Goal: Transaction & Acquisition: Purchase product/service

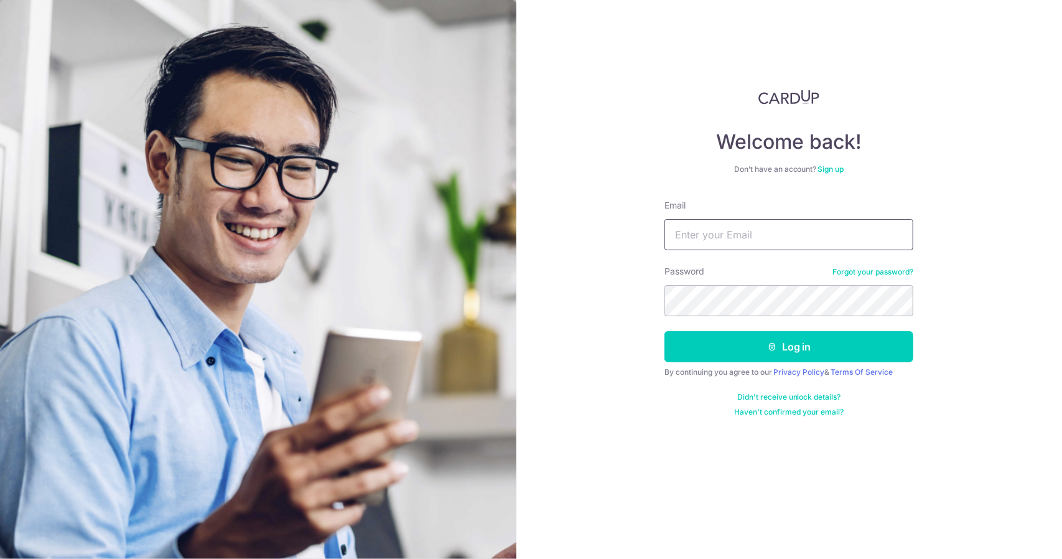
click at [743, 228] on input "Email" at bounding box center [788, 234] width 249 height 31
click at [691, 235] on input "Email" at bounding box center [788, 234] width 249 height 31
type input "[EMAIL_ADDRESS][DOMAIN_NAME]"
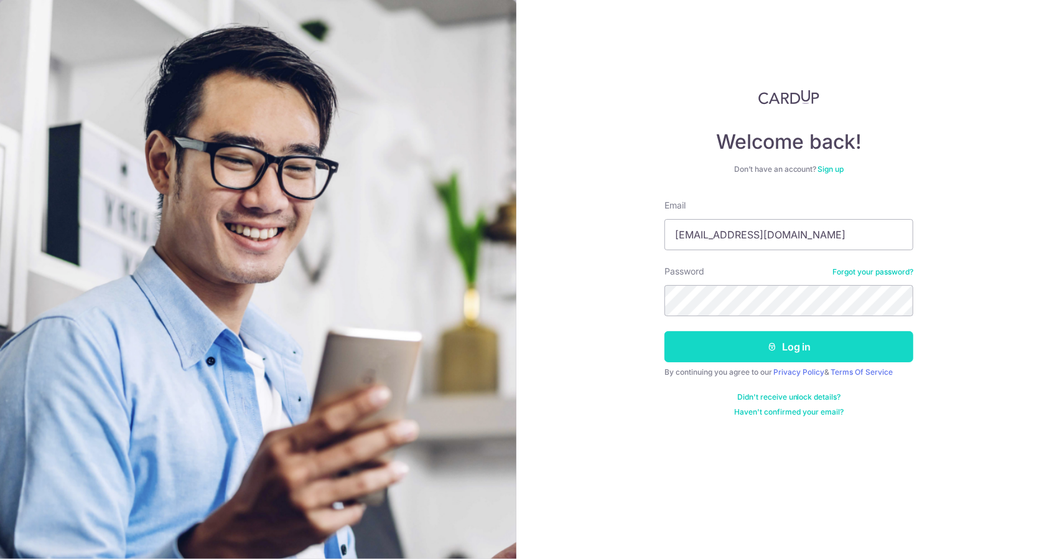
click at [777, 349] on button "Log in" at bounding box center [788, 346] width 249 height 31
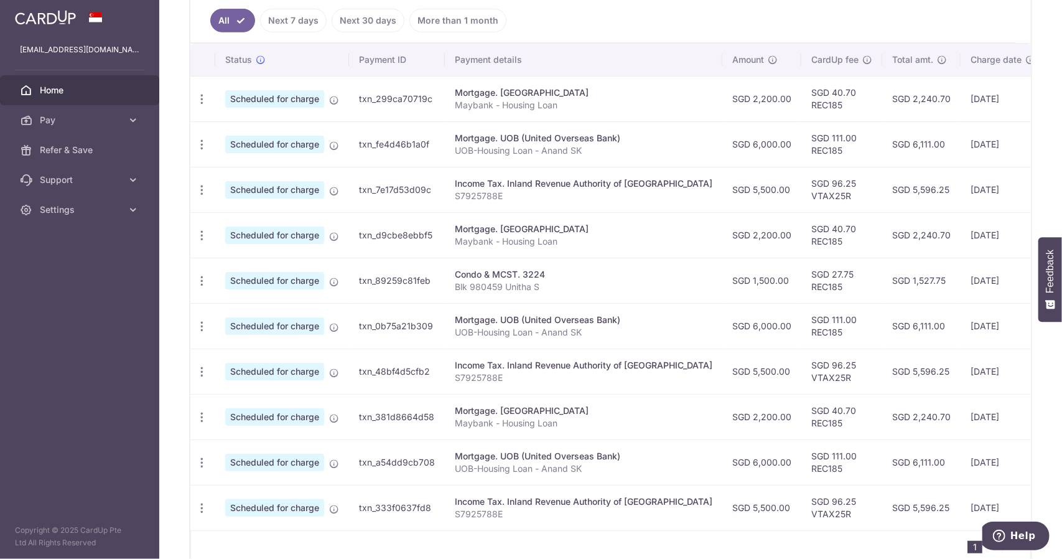
scroll to position [154, 0]
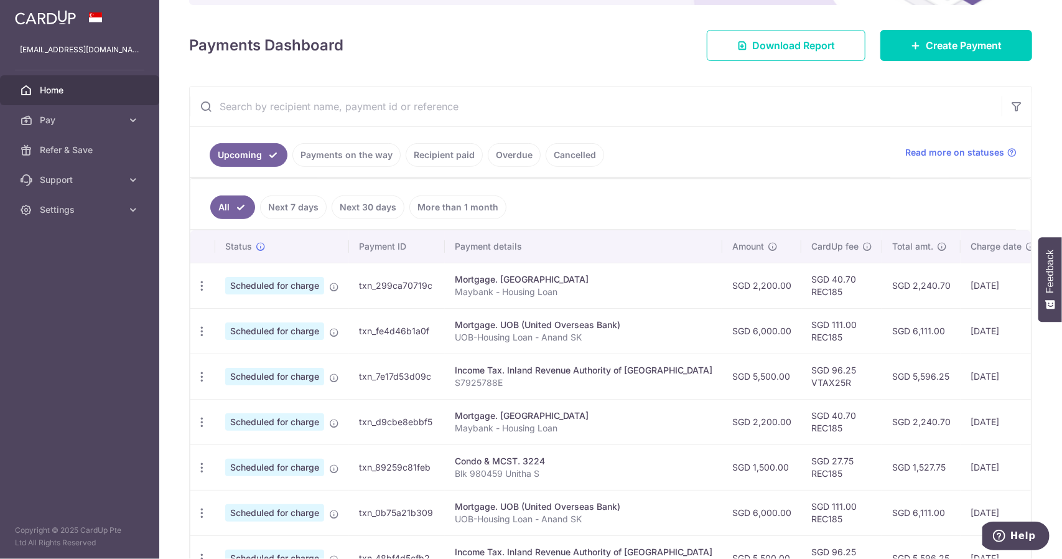
click at [332, 155] on link "Payments on the way" at bounding box center [346, 155] width 108 height 24
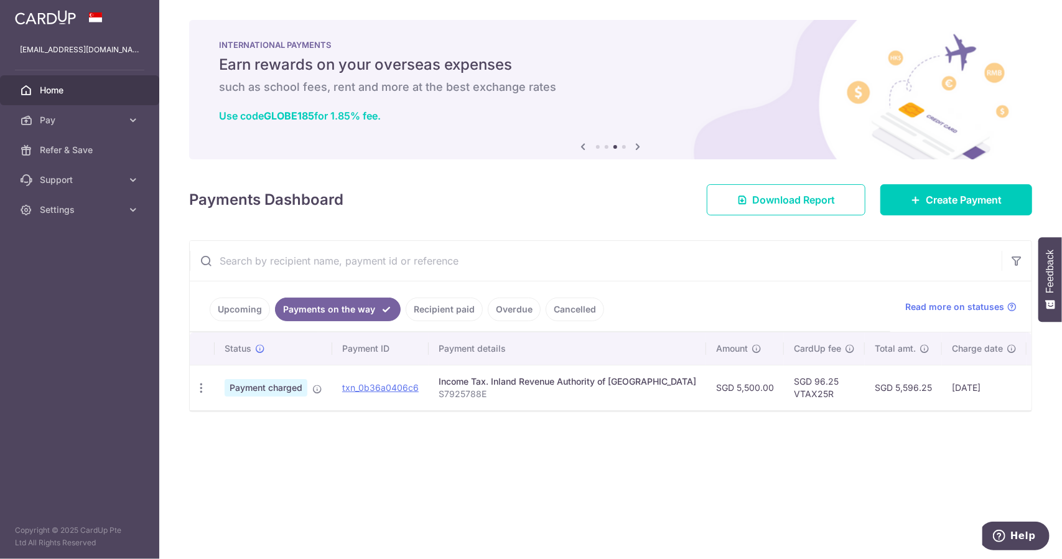
click at [443, 313] on link "Recipient paid" at bounding box center [444, 309] width 77 height 24
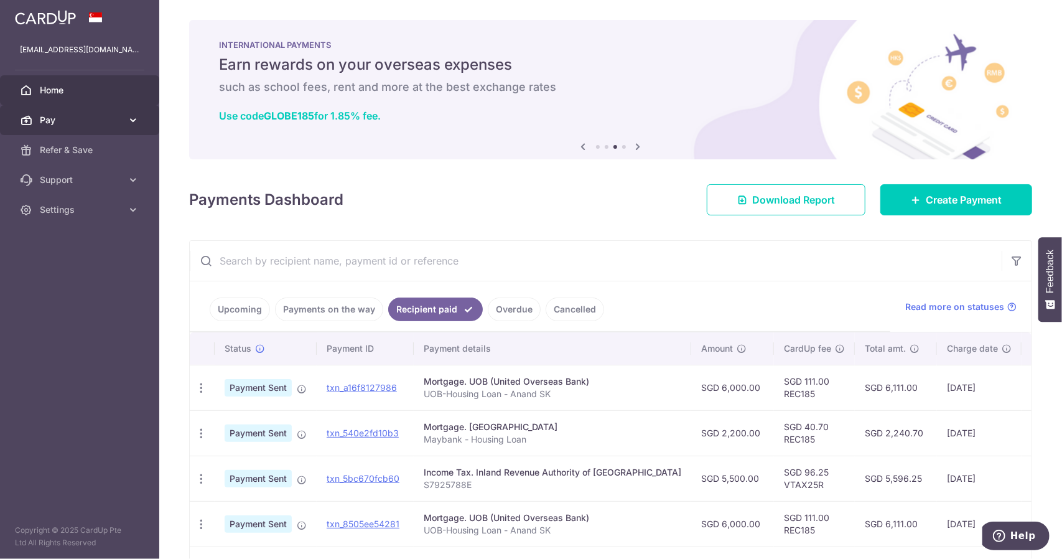
click at [127, 119] on icon at bounding box center [133, 120] width 12 height 12
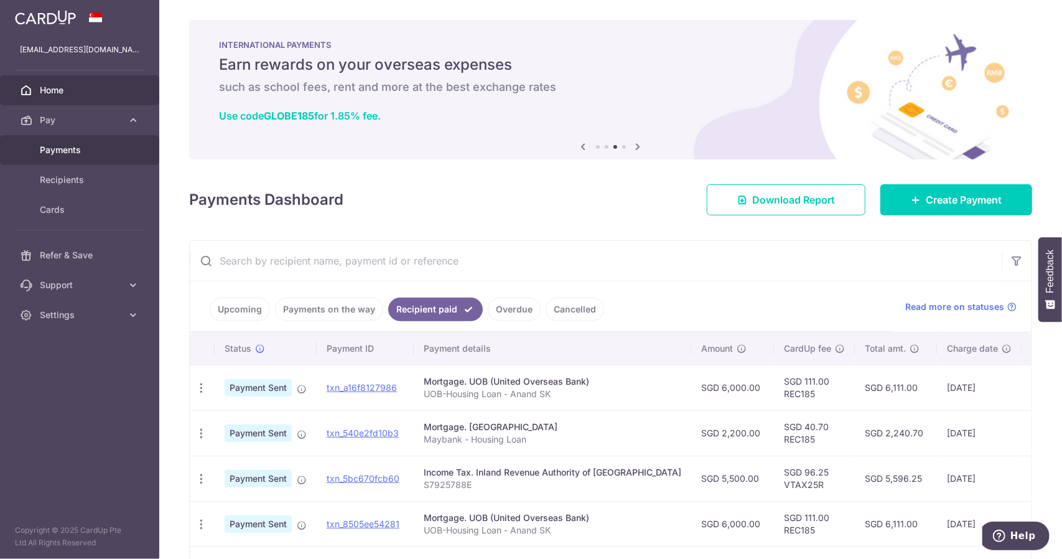
click at [86, 152] on span "Payments" at bounding box center [81, 150] width 82 height 12
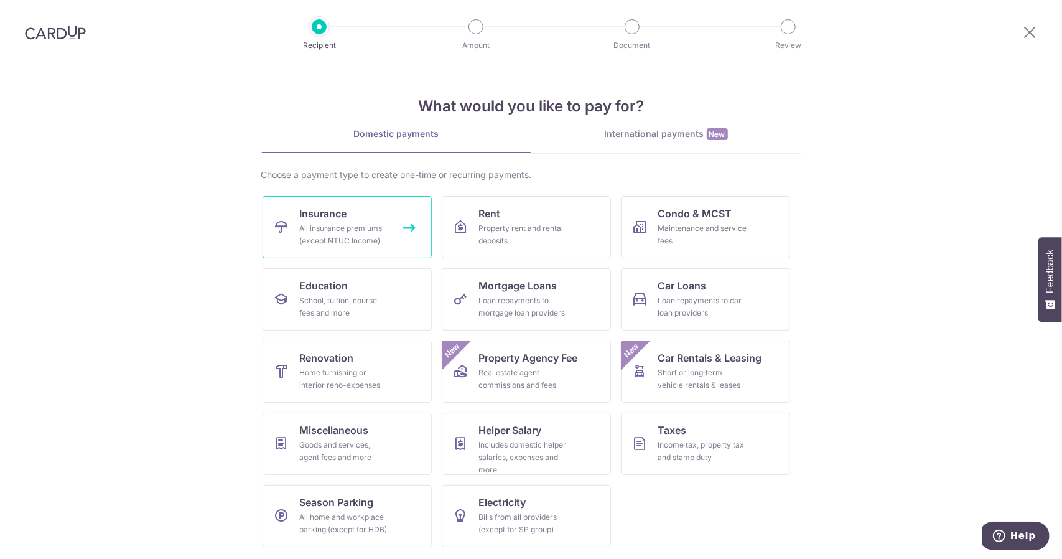
click at [340, 216] on span "Insurance" at bounding box center [323, 213] width 47 height 15
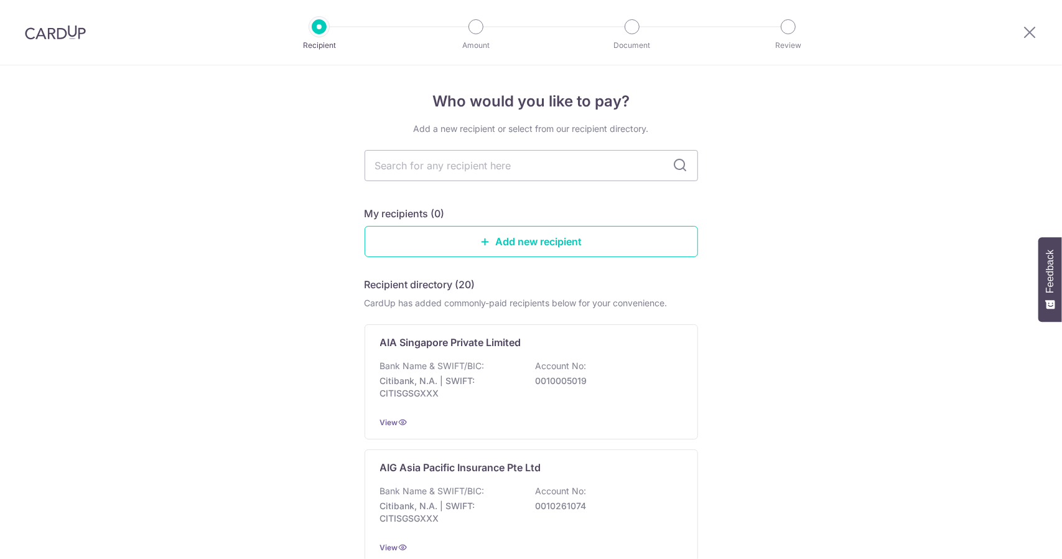
click at [428, 170] on input "text" at bounding box center [530, 165] width 333 height 31
type input "great"
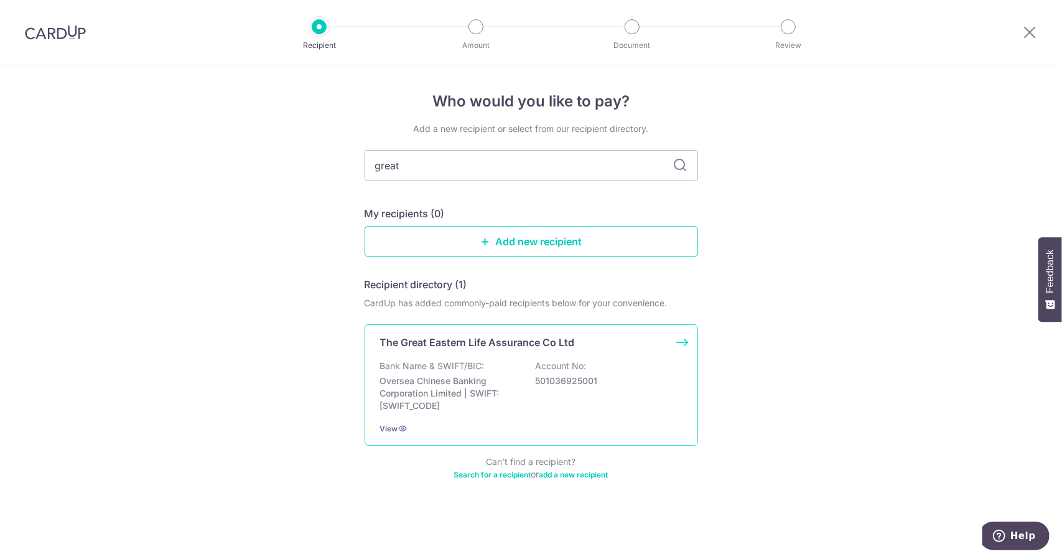
click at [513, 345] on p "The Great Eastern Life Assurance Co Ltd" at bounding box center [477, 342] width 195 height 15
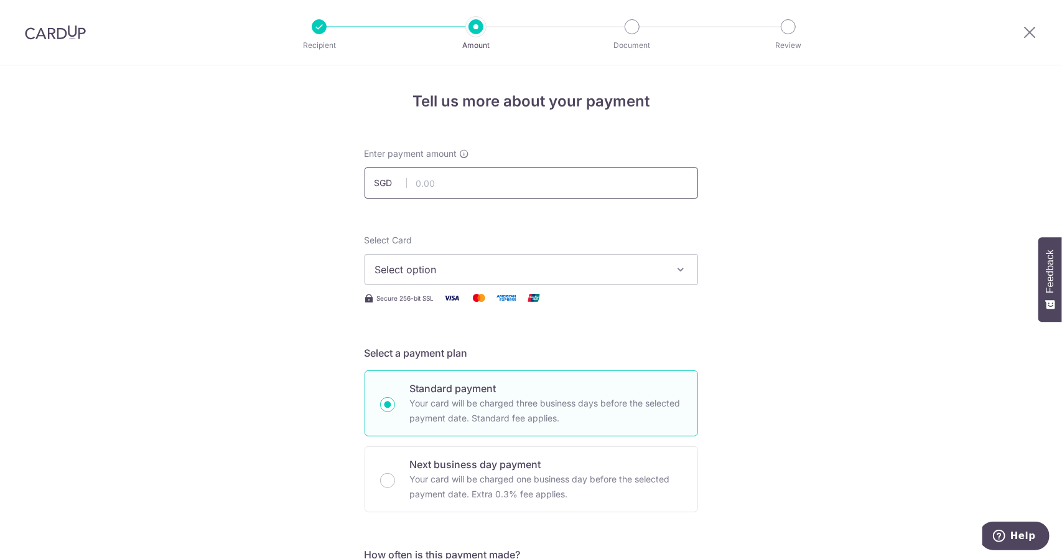
click at [425, 180] on input "text" at bounding box center [530, 182] width 333 height 31
type input "238.57"
click at [460, 269] on span "Select option" at bounding box center [520, 269] width 290 height 15
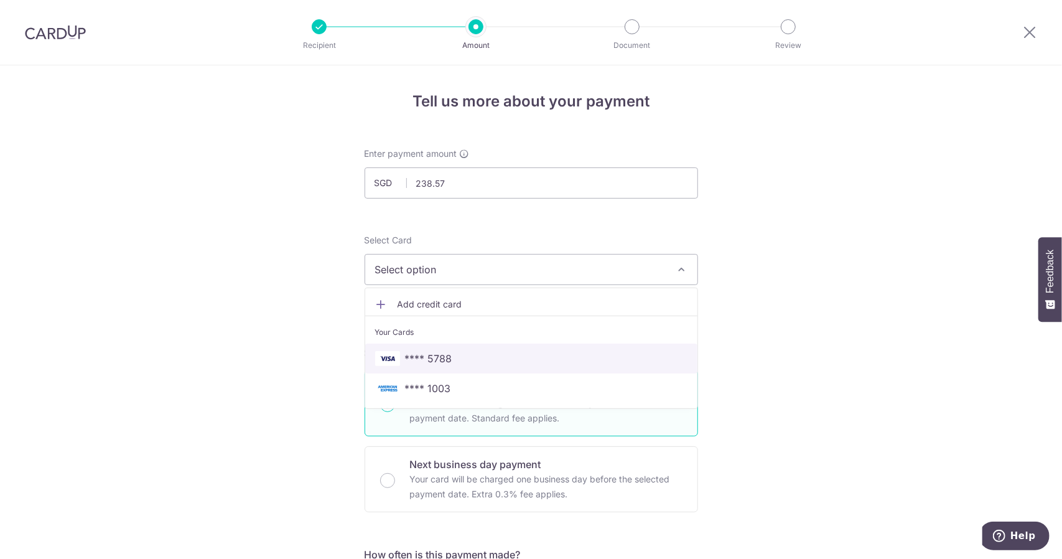
click at [445, 356] on span "**** 5788" at bounding box center [428, 358] width 47 height 15
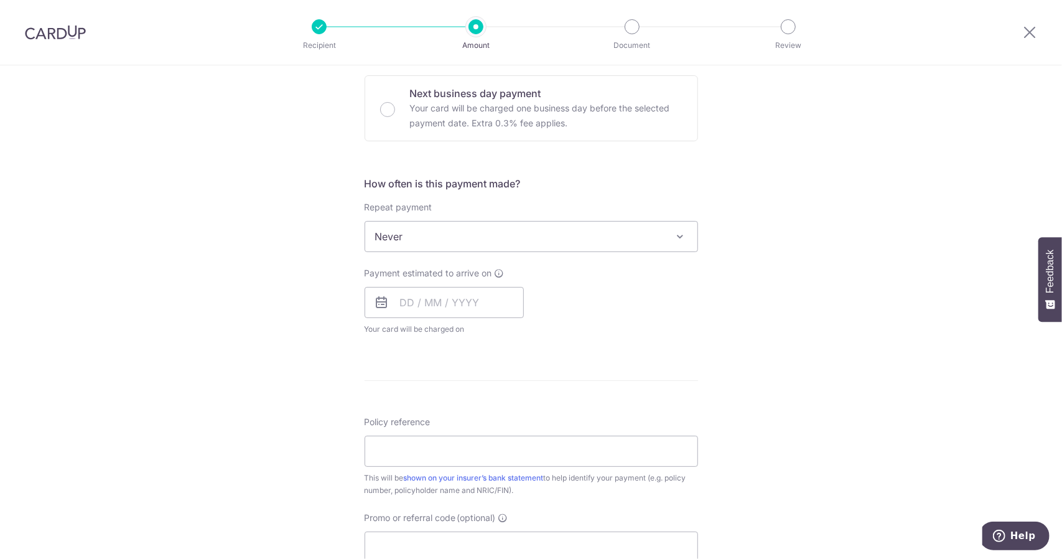
scroll to position [373, 0]
click at [403, 300] on input "text" at bounding box center [443, 299] width 159 height 31
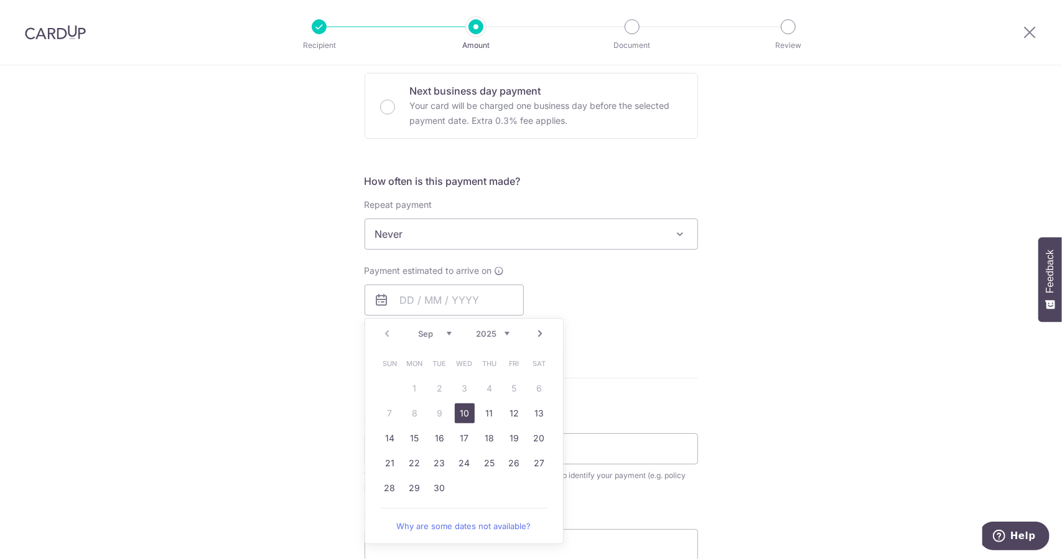
click at [603, 289] on div "Payment estimated to arrive on Prev Next Sep Oct Nov Dec 2025 2026 2027 2028 20…" at bounding box center [531, 298] width 348 height 68
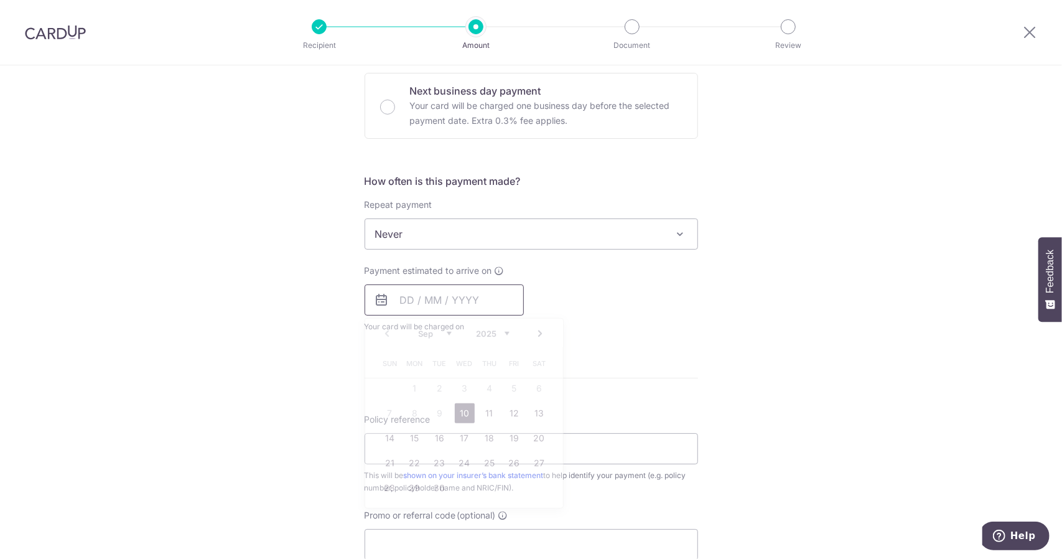
click at [387, 300] on input "text" at bounding box center [443, 299] width 159 height 31
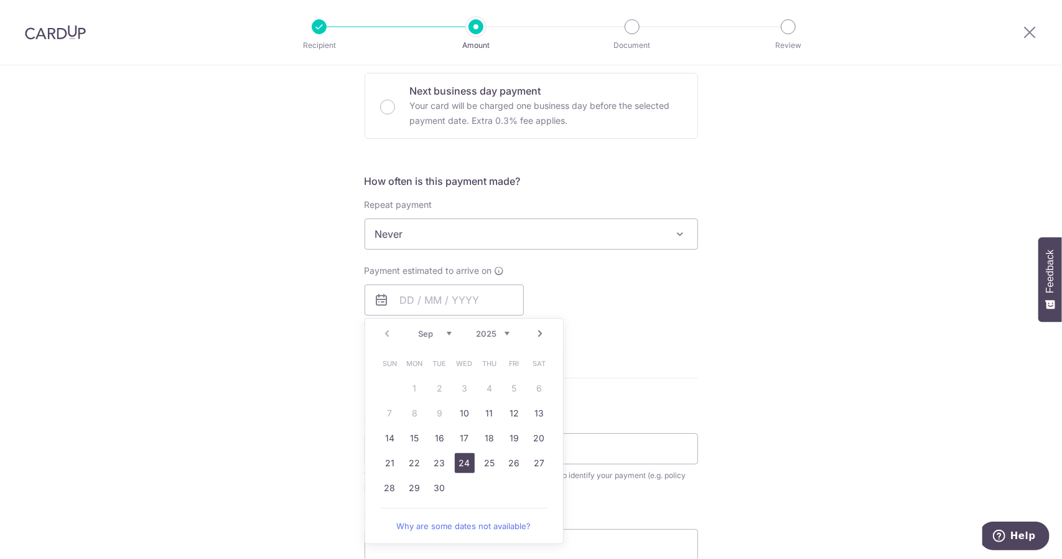
click at [464, 460] on link "24" at bounding box center [465, 463] width 20 height 20
type input "24/09/2025"
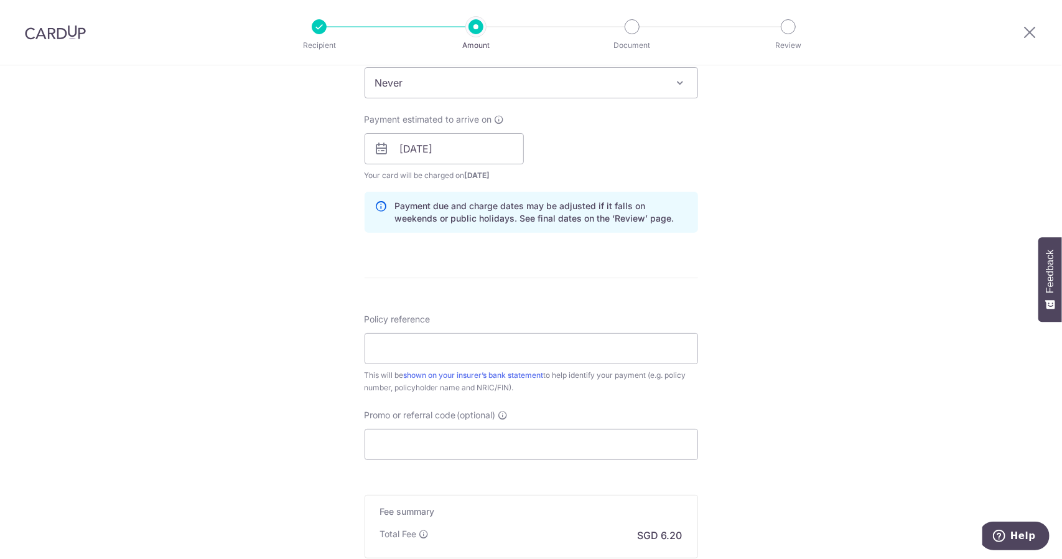
scroll to position [560, 0]
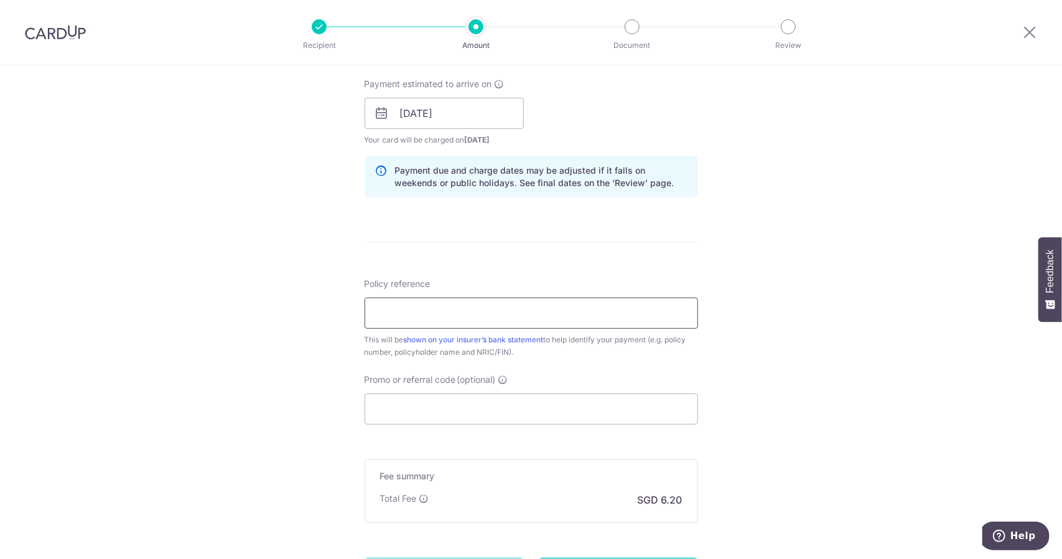
click at [379, 309] on input "Policy reference" at bounding box center [530, 312] width 333 height 31
click at [505, 318] on input "UnithaSukumar0101822311" at bounding box center [530, 312] width 333 height 31
type input "UnithaSukumar0101821789"
click at [437, 417] on input "Promo or referral code (optional)" at bounding box center [530, 408] width 333 height 31
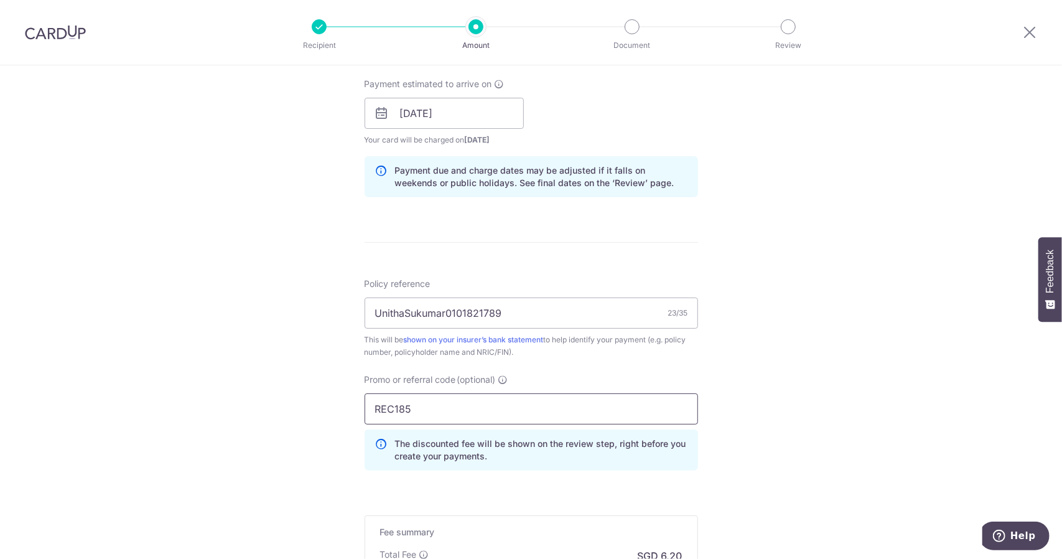
drag, startPoint x: 407, startPoint y: 402, endPoint x: 353, endPoint y: 403, distance: 54.1
click at [353, 403] on div "Tell us more about your payment Enter payment amount SGD 238.57 238.57 Select C…" at bounding box center [531, 122] width 1062 height 1232
type input "0"
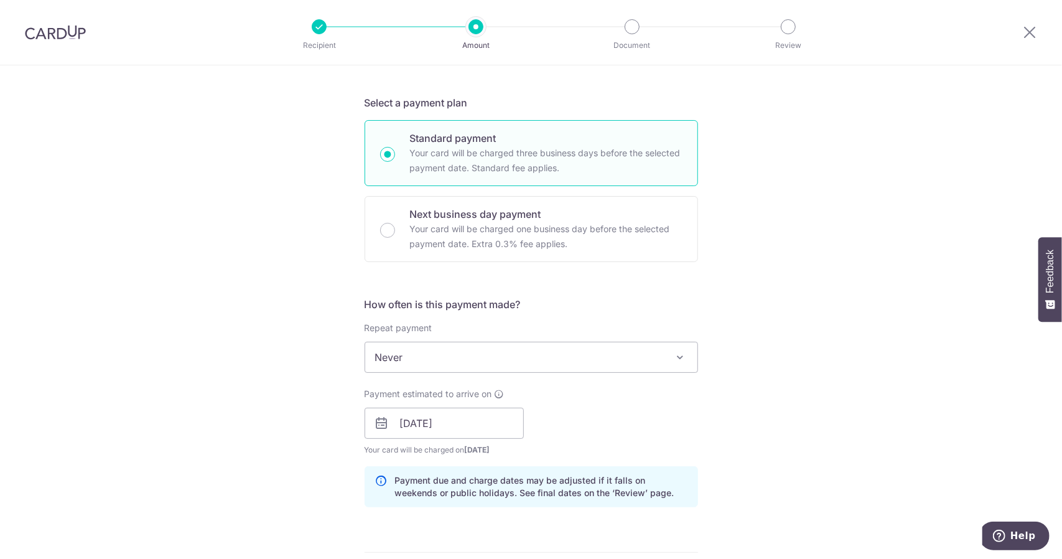
scroll to position [300, 0]
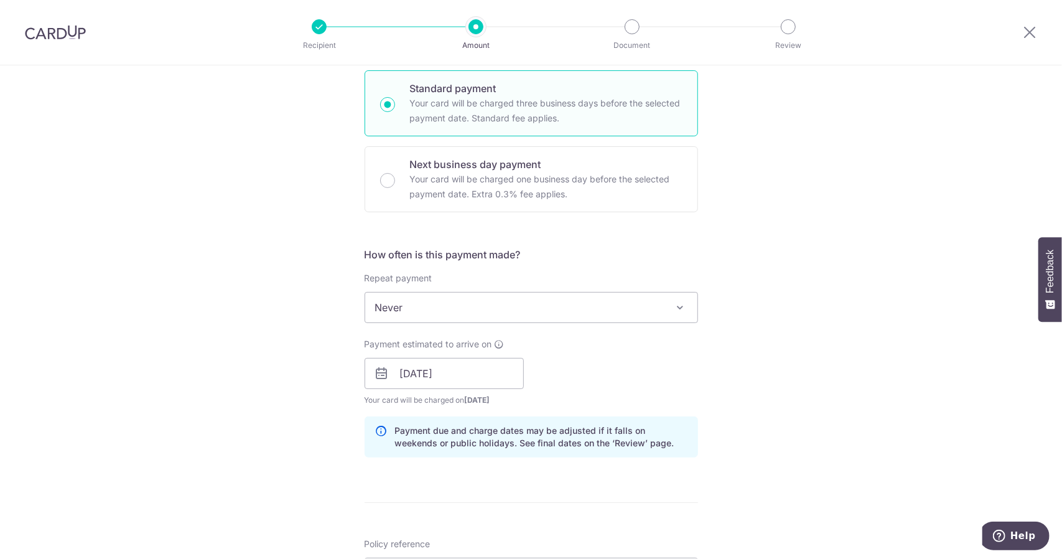
type input "OFF225"
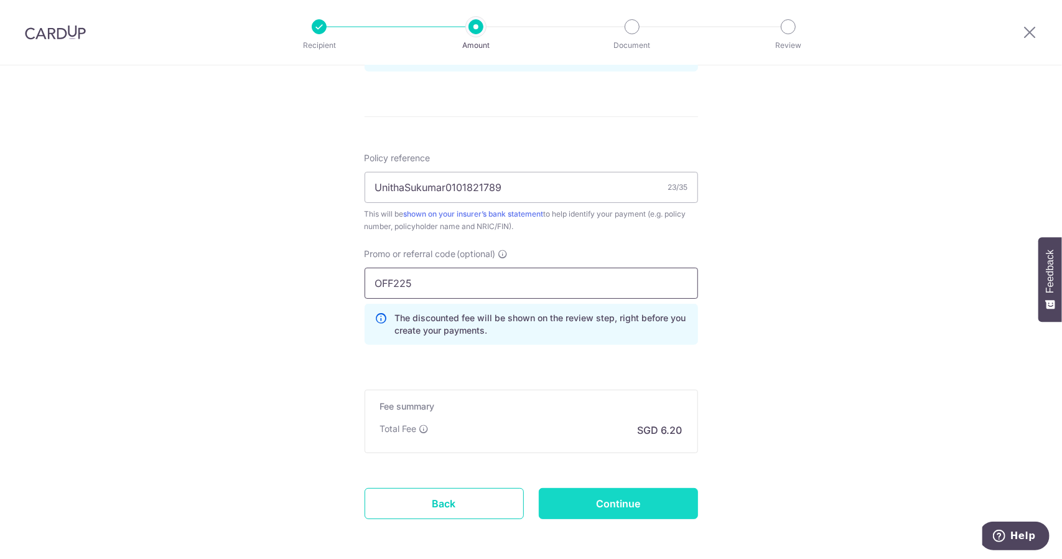
scroll to position [735, 0]
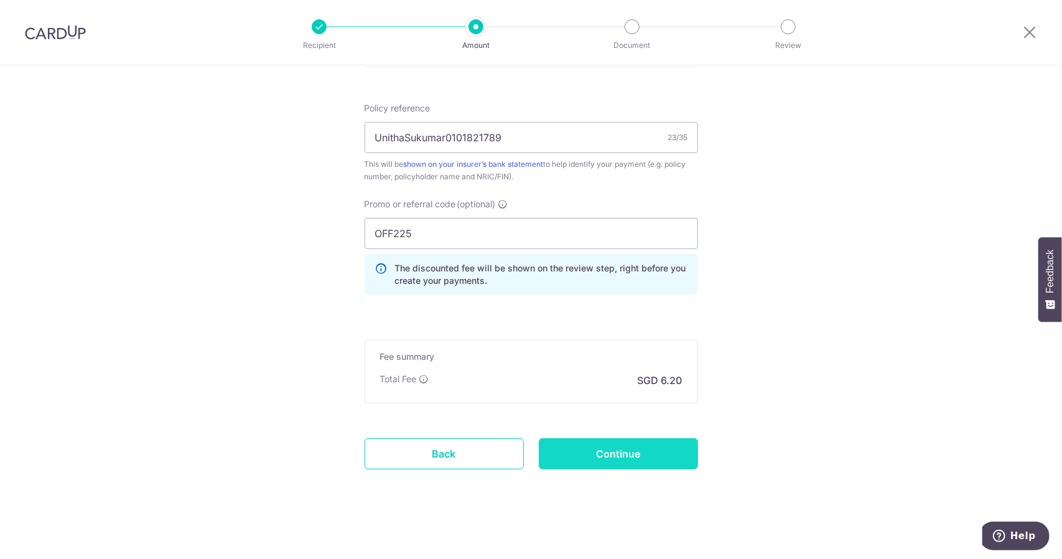
click at [618, 453] on input "Continue" at bounding box center [618, 453] width 159 height 31
type input "Create Schedule"
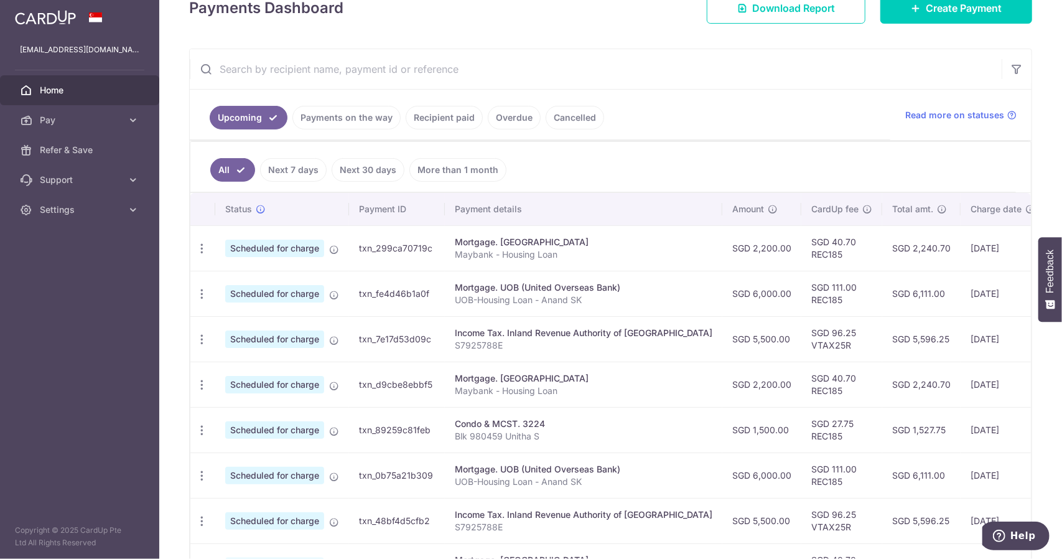
scroll to position [124, 0]
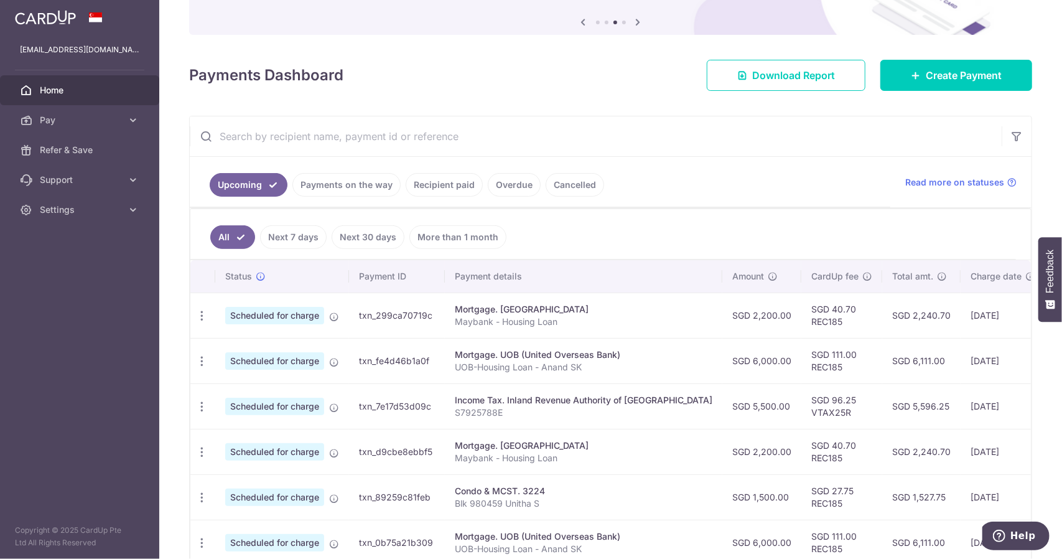
click at [438, 182] on link "Recipient paid" at bounding box center [444, 185] width 77 height 24
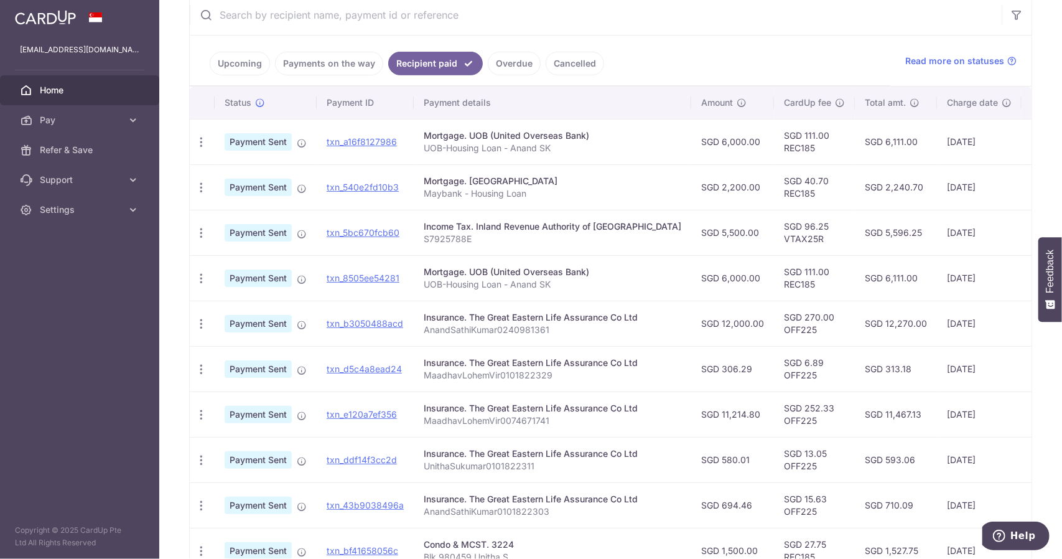
scroll to position [311, 0]
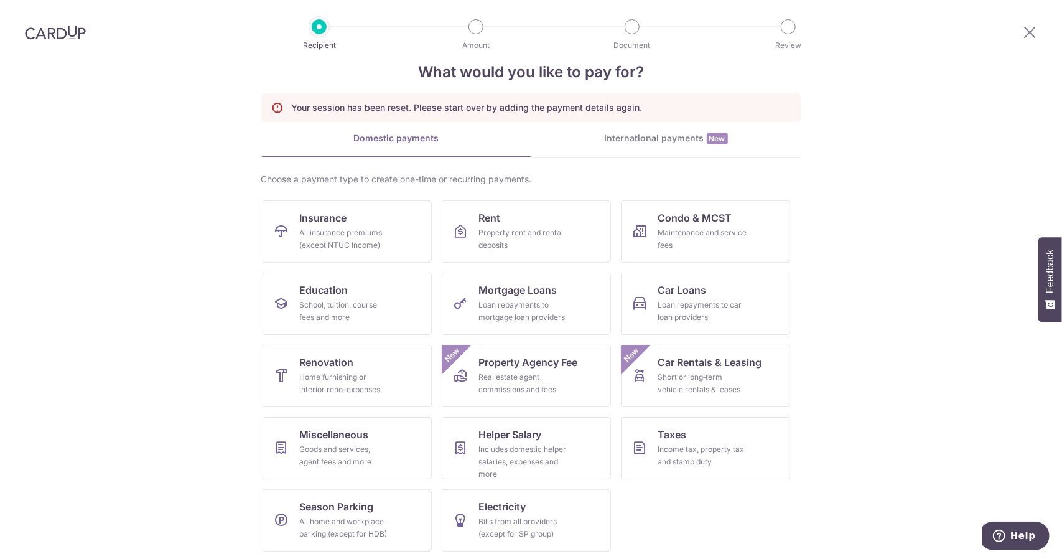
scroll to position [35, 0]
click at [287, 233] on link "Insurance All insurance premiums (except NTUC Income)" at bounding box center [346, 230] width 169 height 62
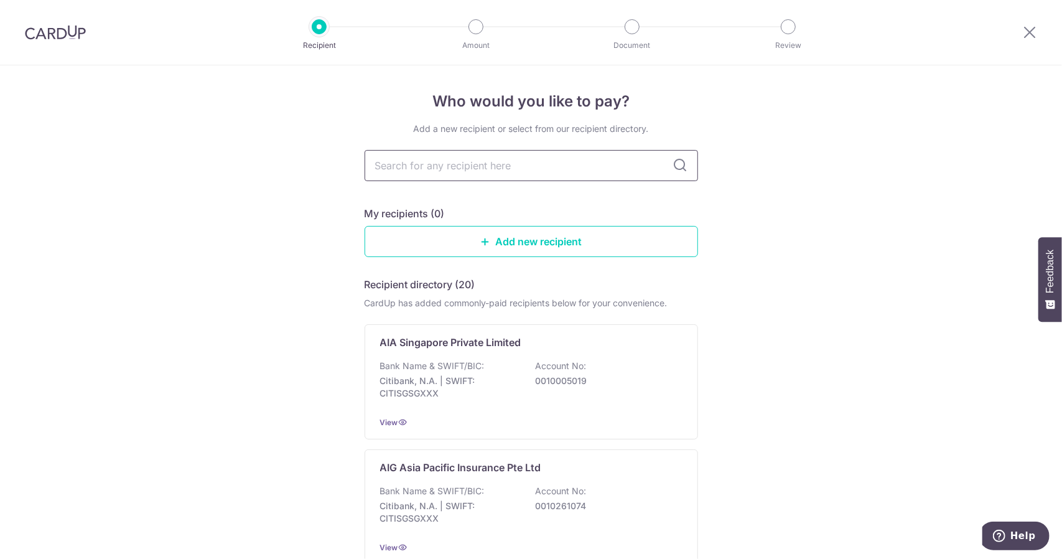
click at [460, 166] on input "text" at bounding box center [530, 165] width 333 height 31
type input "great"
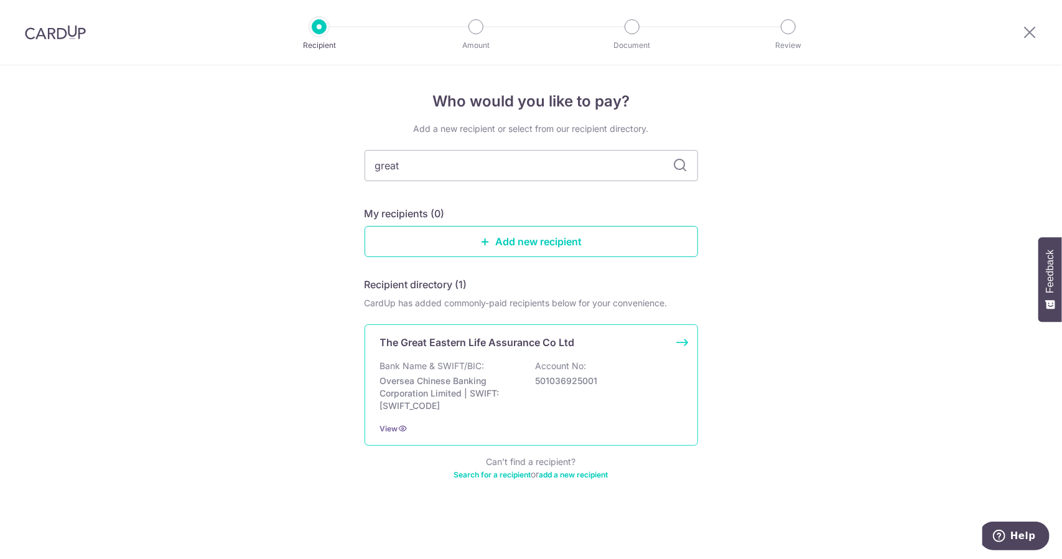
click at [490, 368] on div "Bank Name & SWIFT/BIC: Oversea Chinese Banking Corporation Limited | SWIFT: [SW…" at bounding box center [531, 386] width 302 height 52
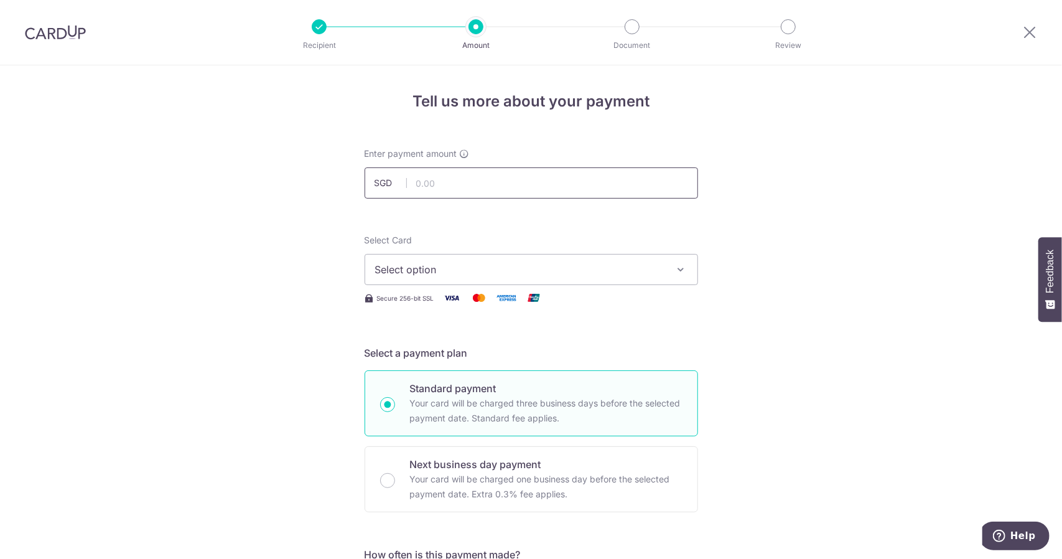
type input "238.57"
click at [450, 269] on span "Select option" at bounding box center [520, 269] width 290 height 15
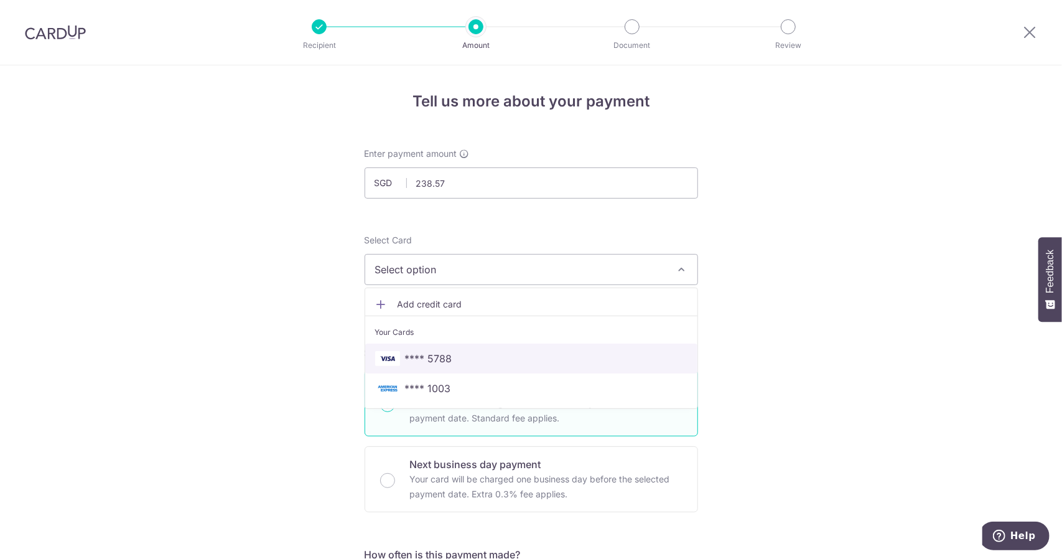
click at [428, 355] on span "**** 5788" at bounding box center [428, 358] width 47 height 15
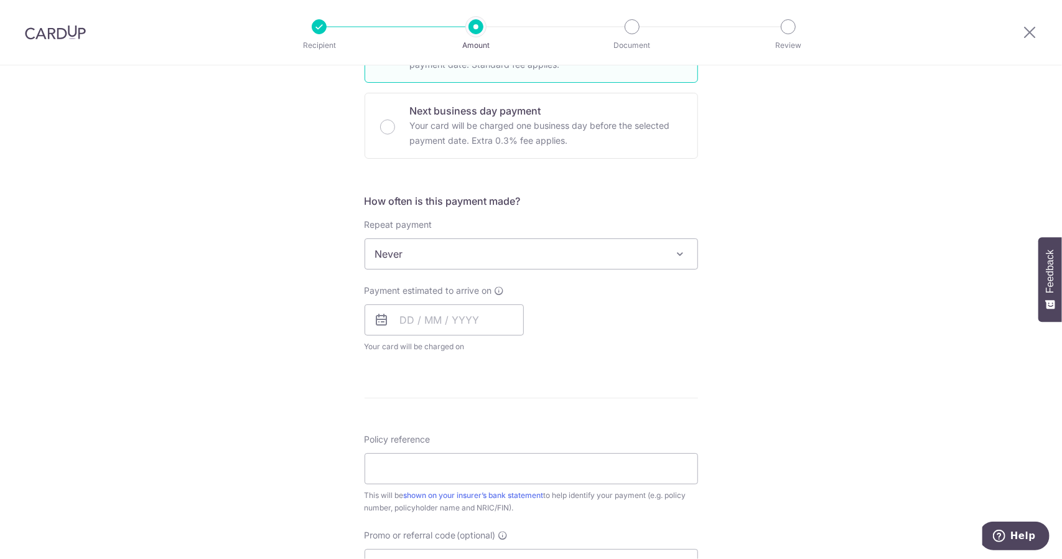
scroll to position [435, 0]
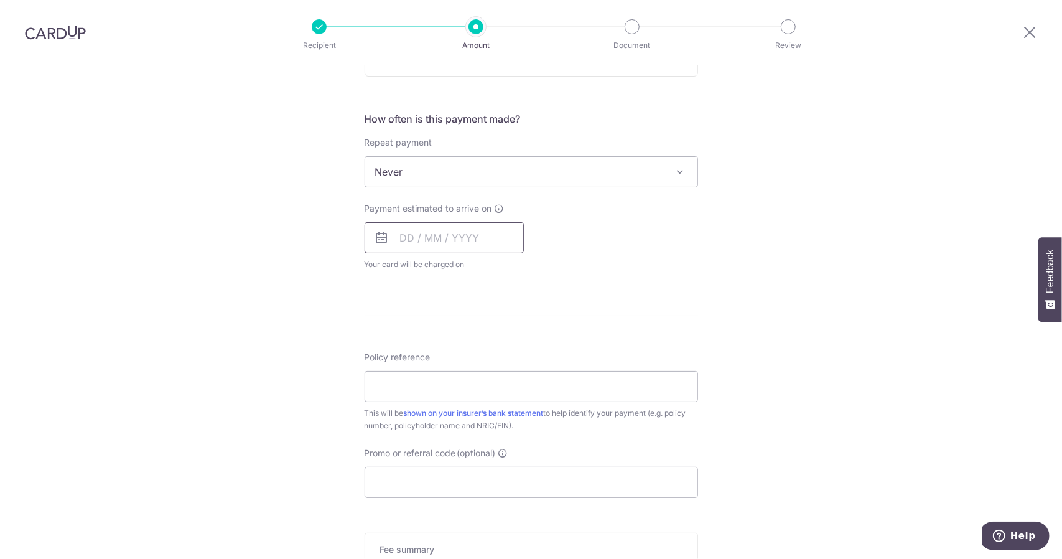
click at [430, 238] on input "text" at bounding box center [443, 237] width 159 height 31
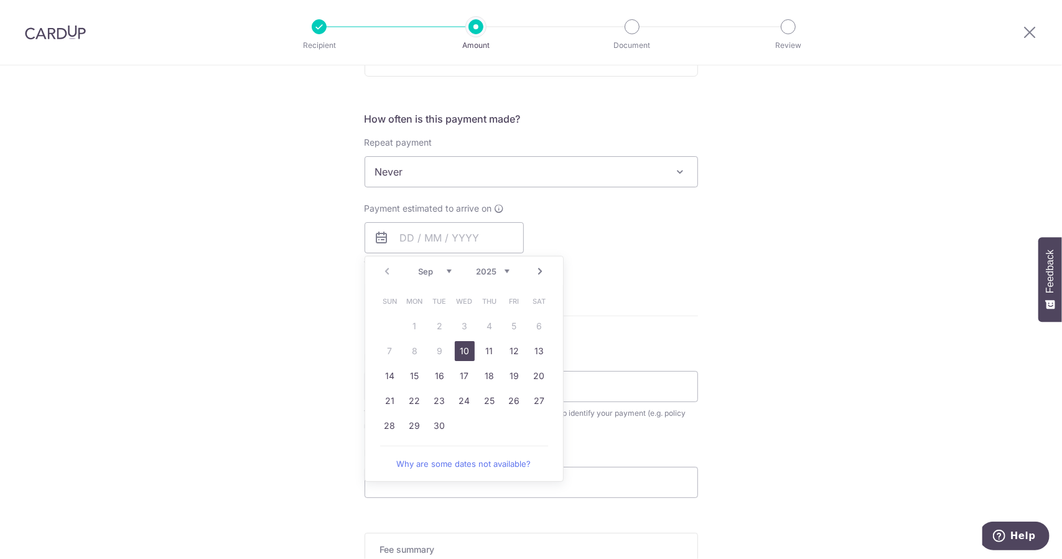
click at [639, 226] on div "Payment estimated to arrive on Prev Next Sep Oct Nov Dec 2025 2026 2027 2028 20…" at bounding box center [531, 236] width 348 height 68
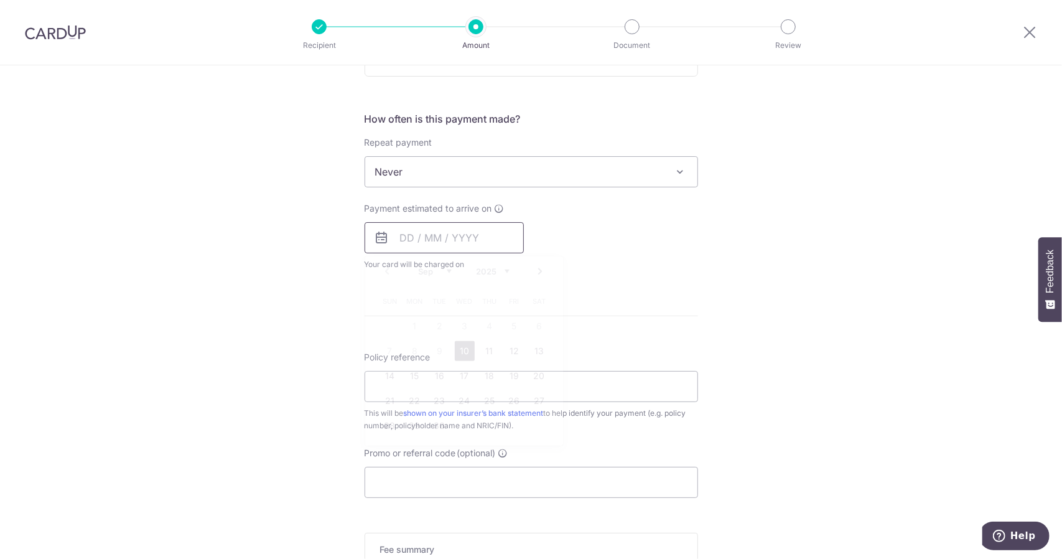
click at [429, 238] on input "text" at bounding box center [443, 237] width 159 height 31
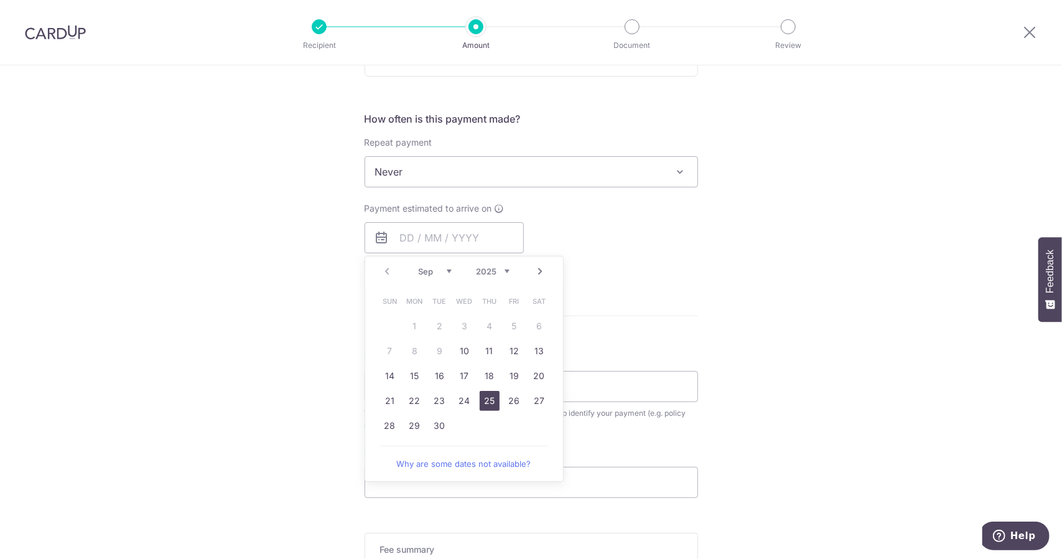
click at [488, 399] on link "25" at bounding box center [490, 401] width 20 height 20
type input "[DATE]"
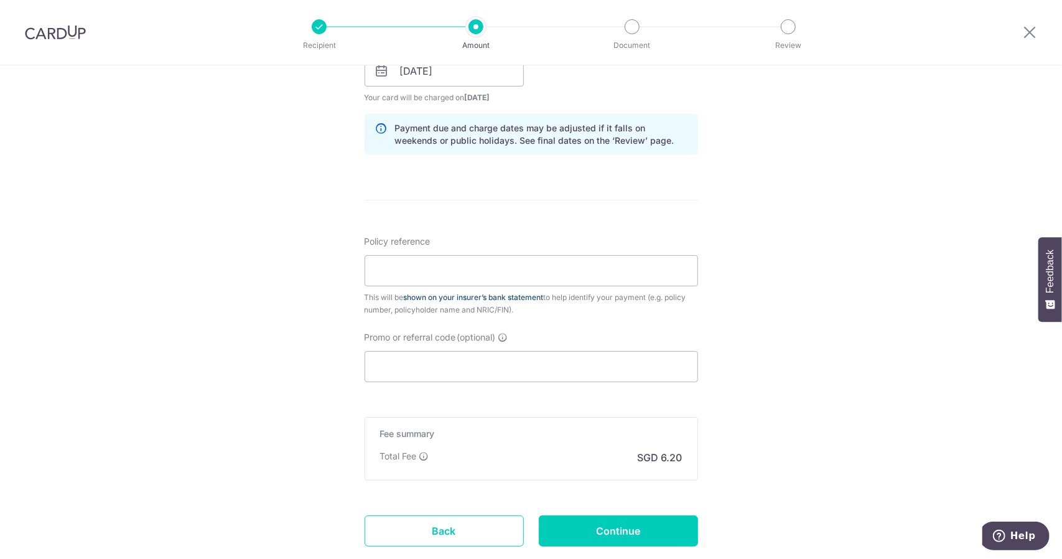
scroll to position [622, 0]
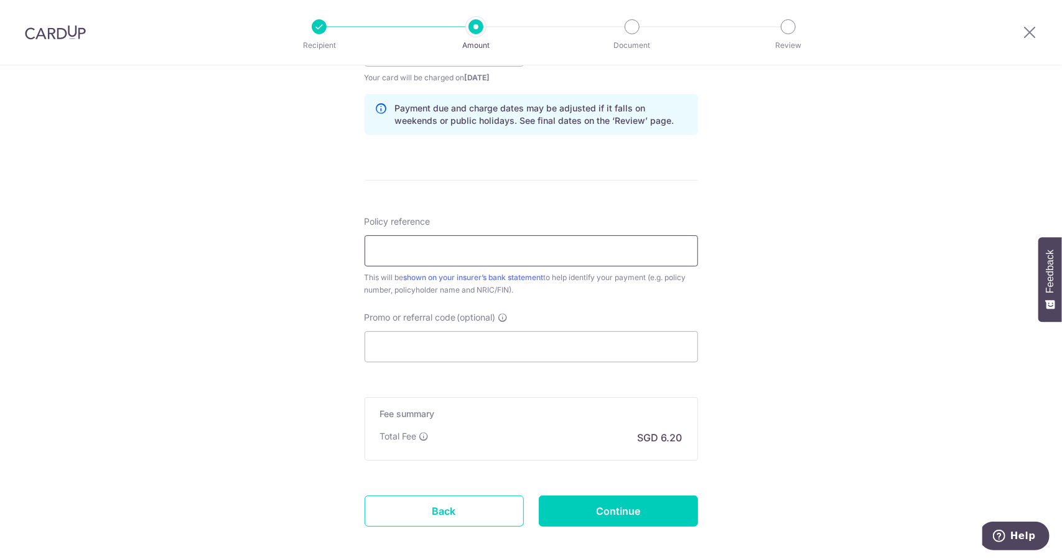
click at [418, 257] on input "Policy reference" at bounding box center [530, 250] width 333 height 31
type input "UnithaSukumar0101821789"
click at [417, 351] on input "Promo or referral code (optional)" at bounding box center [530, 346] width 333 height 31
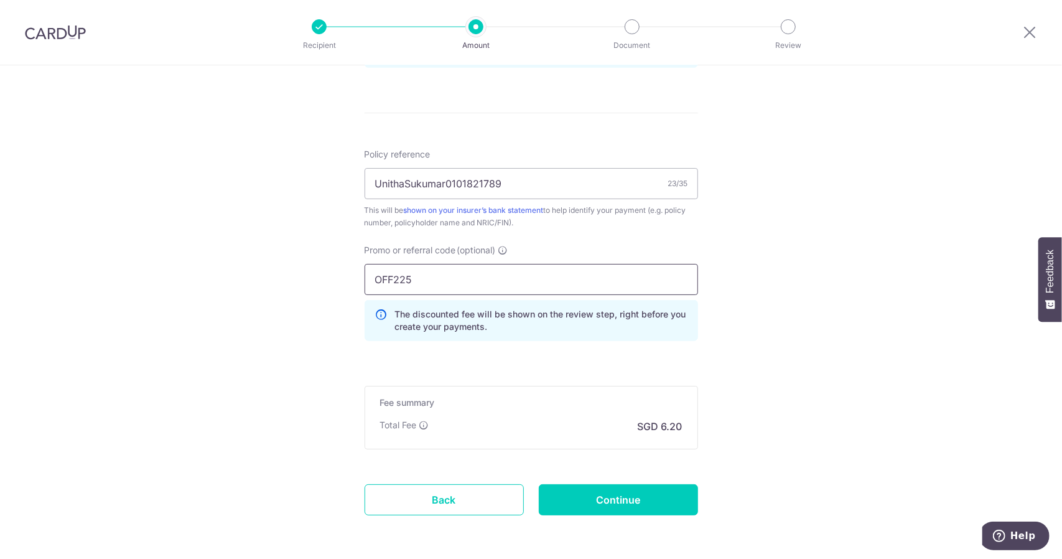
scroll to position [735, 0]
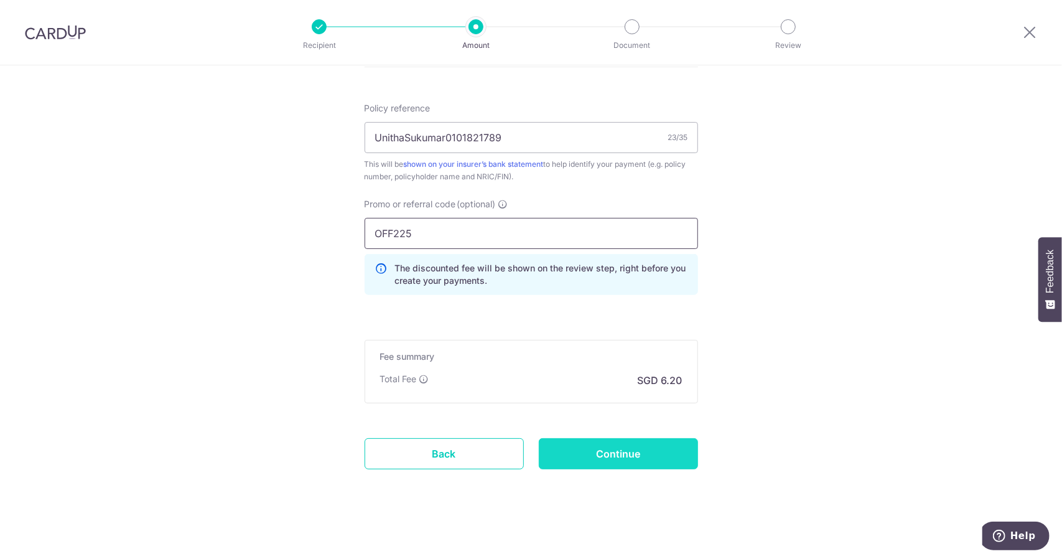
type input "OFF225"
click at [598, 460] on input "Continue" at bounding box center [618, 453] width 159 height 31
type input "Create Schedule"
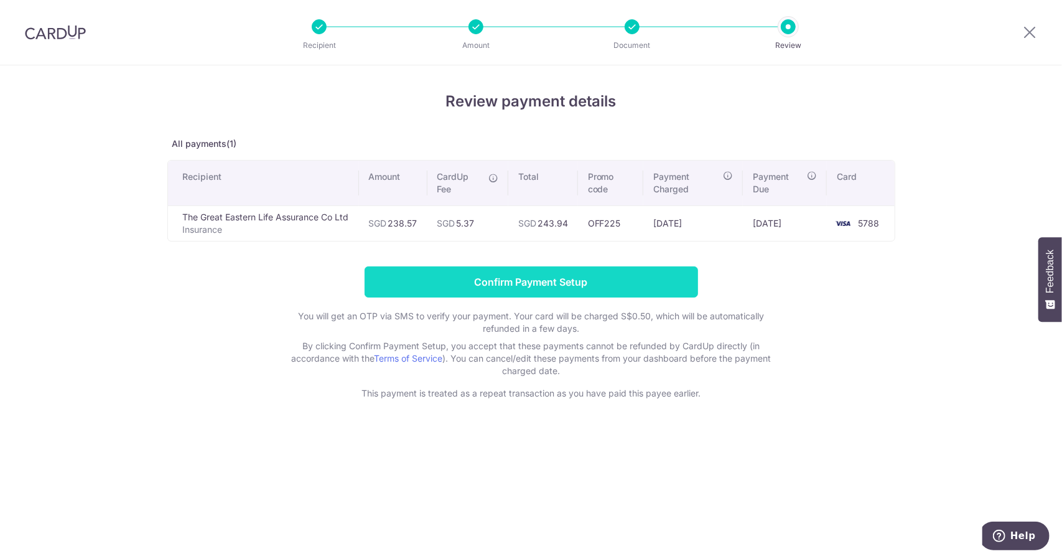
click at [546, 277] on input "Confirm Payment Setup" at bounding box center [530, 281] width 333 height 31
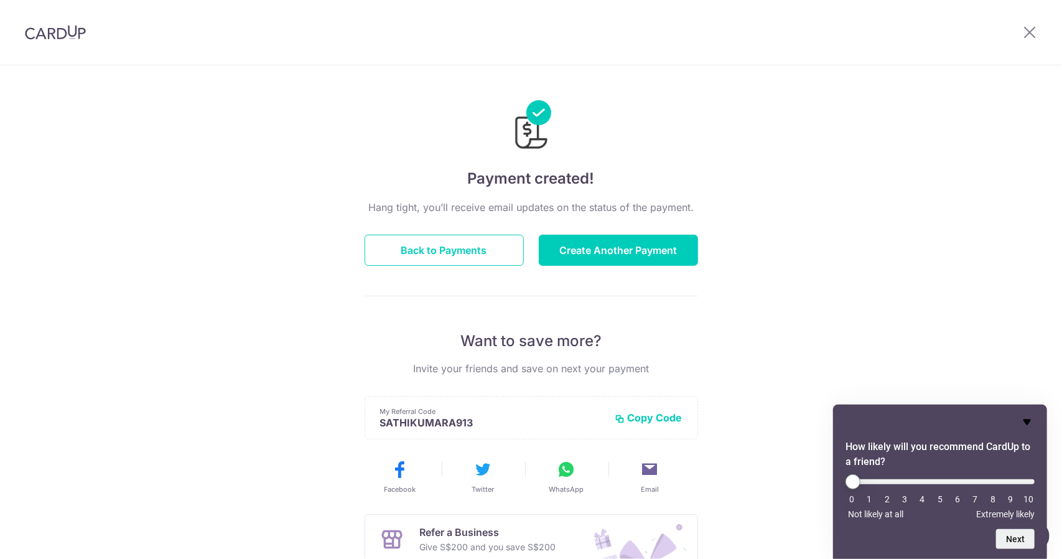
click at [1026, 422] on icon "Hide survey" at bounding box center [1026, 422] width 7 height 6
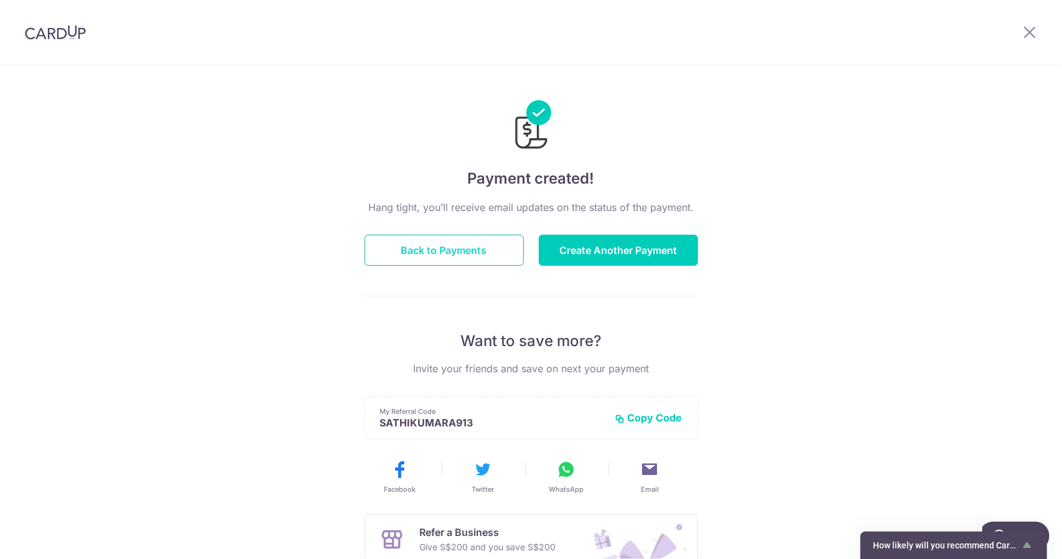
click at [438, 252] on button "Back to Payments" at bounding box center [443, 249] width 159 height 31
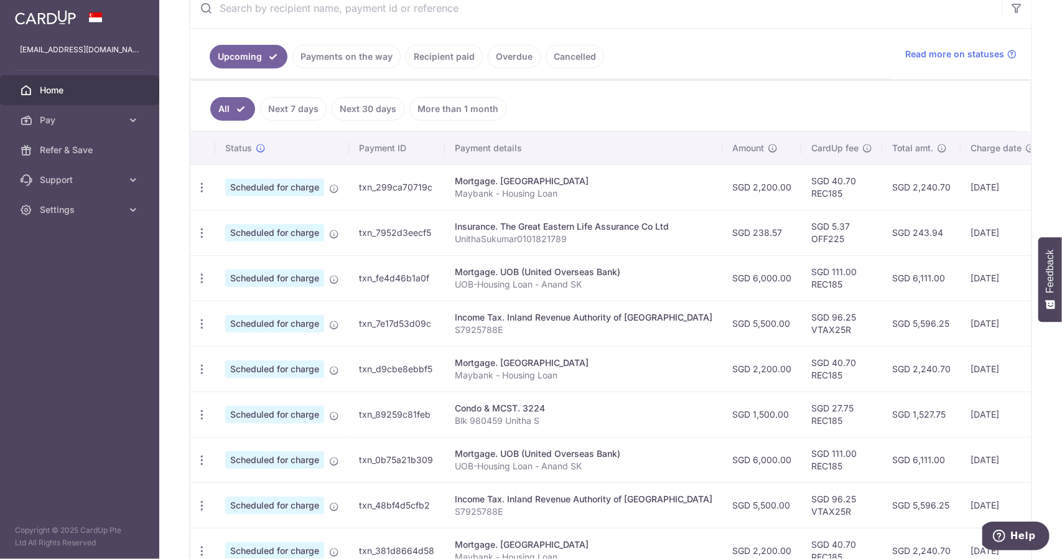
scroll to position [249, 0]
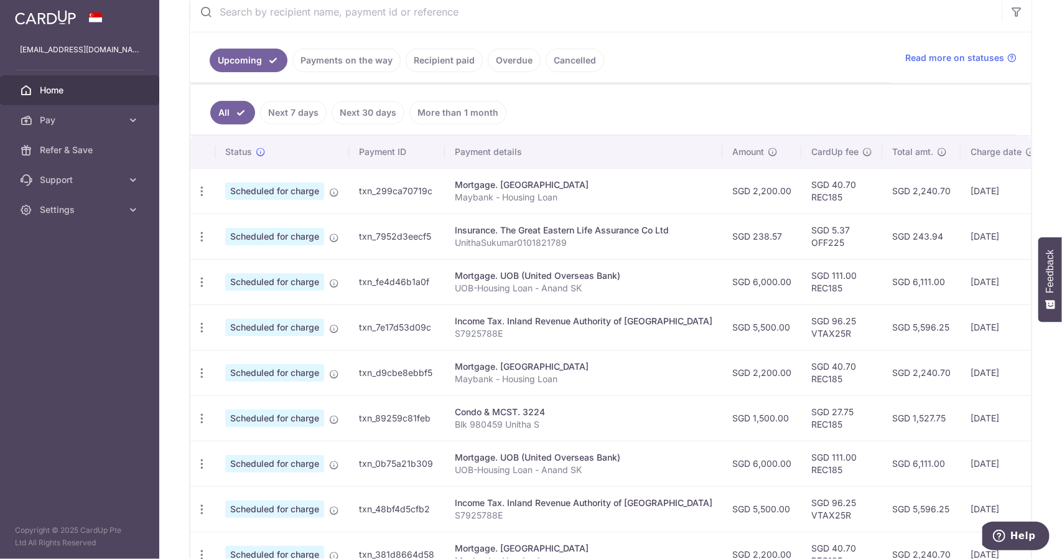
click at [440, 58] on link "Recipient paid" at bounding box center [444, 61] width 77 height 24
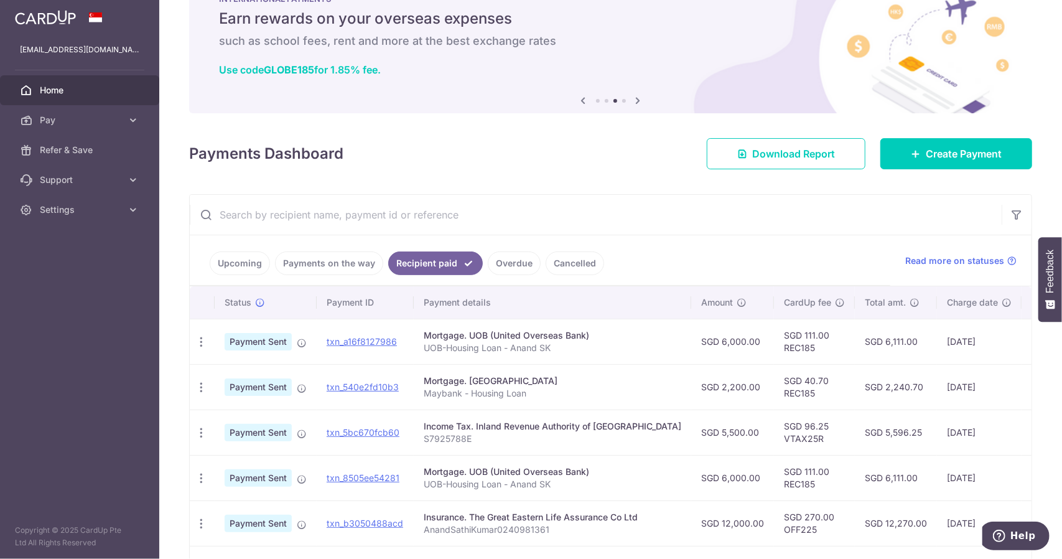
scroll to position [0, 0]
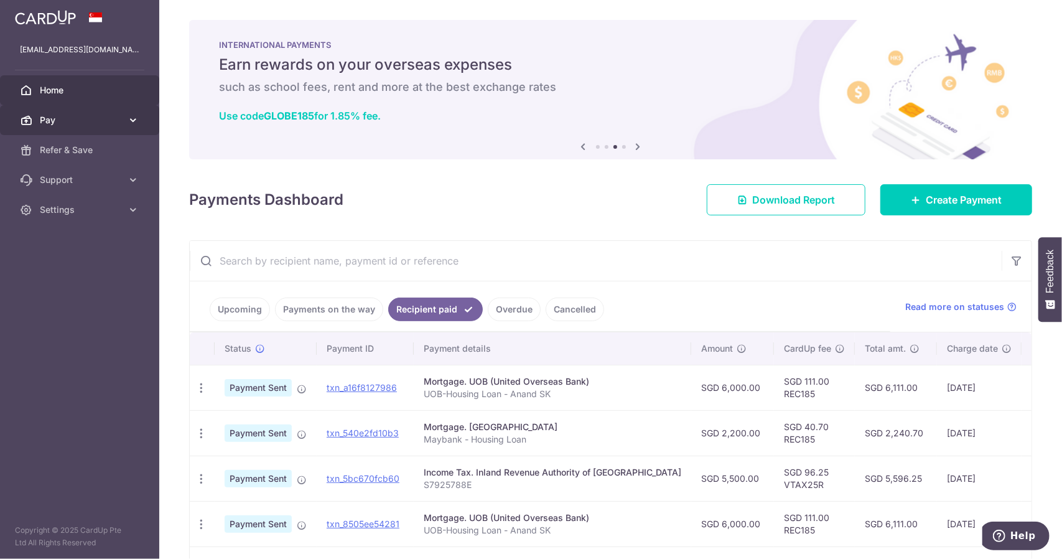
click at [110, 116] on span "Pay" at bounding box center [81, 120] width 82 height 12
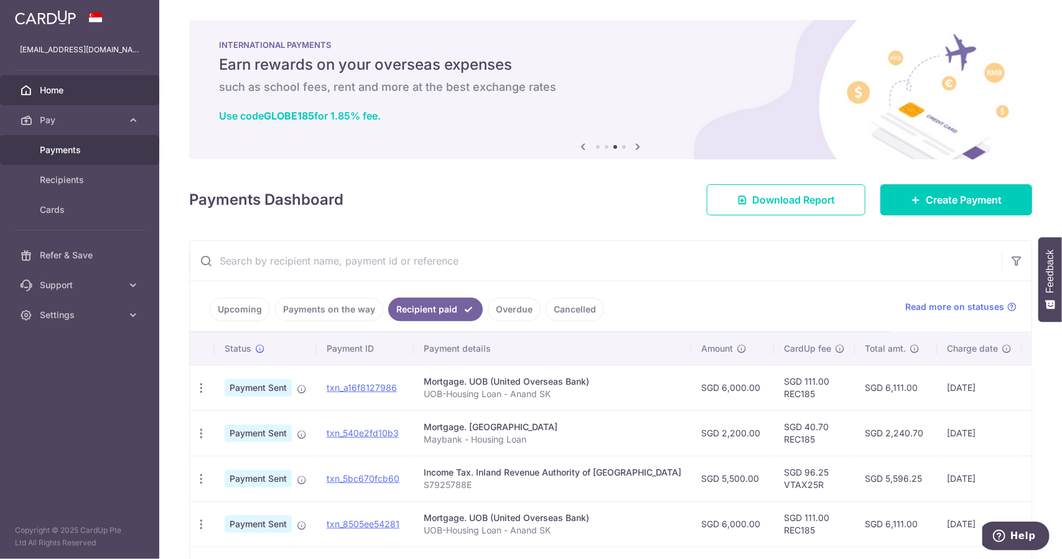
click at [99, 149] on span "Payments" at bounding box center [81, 150] width 82 height 12
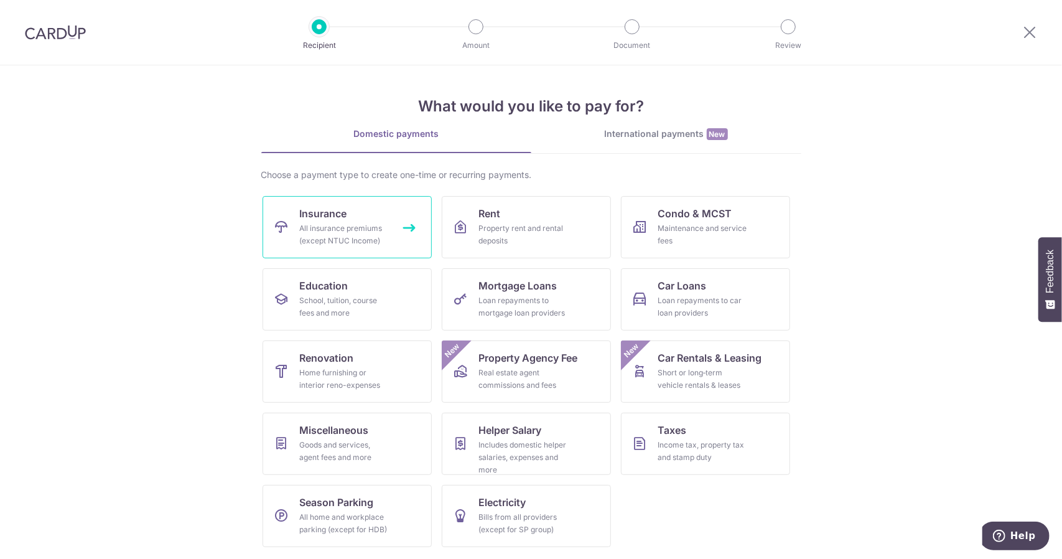
click at [366, 225] on div "All insurance premiums (except NTUC Income)" at bounding box center [345, 234] width 90 height 25
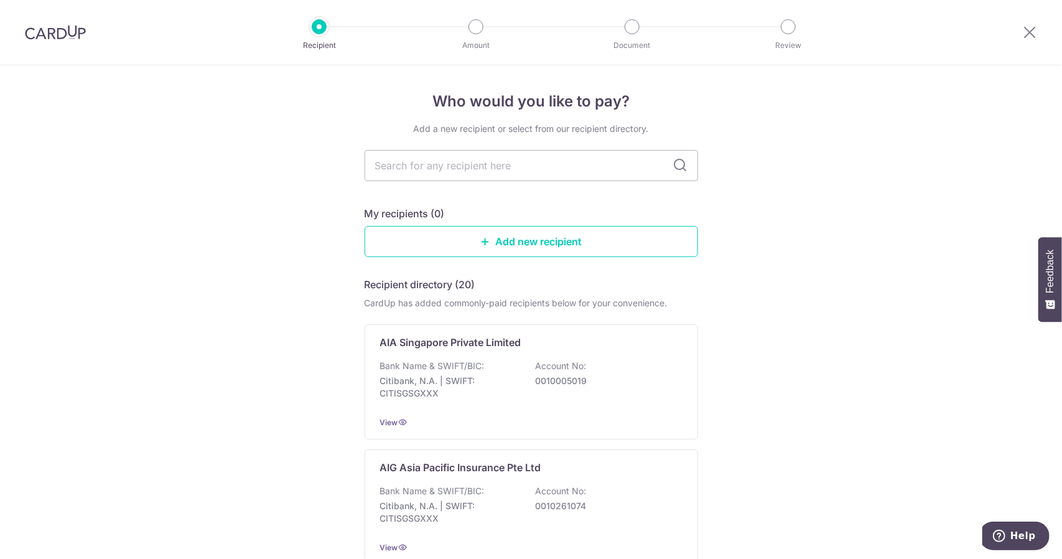
click at [474, 162] on input "text" at bounding box center [530, 165] width 333 height 31
type input "great"
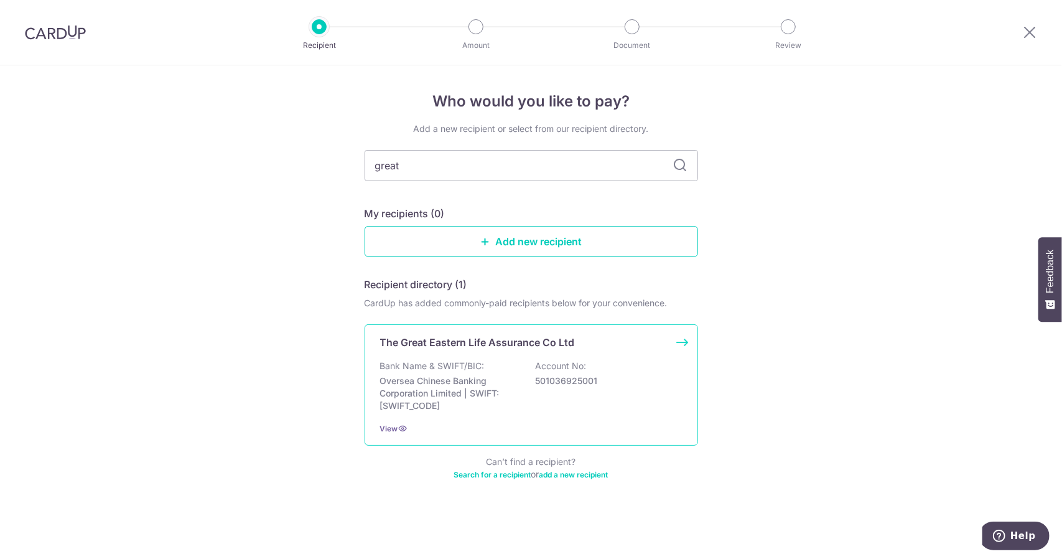
click at [461, 358] on div "The Great Eastern Life Assurance Co Ltd Bank Name & SWIFT/BIC: Oversea Chinese …" at bounding box center [530, 384] width 333 height 121
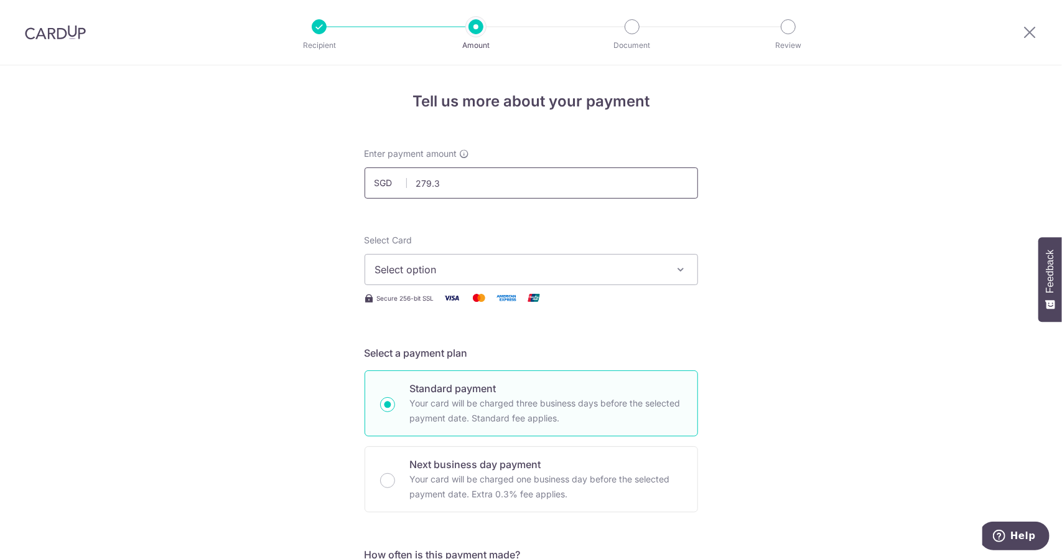
type input "279.38"
click at [401, 267] on span "Select option" at bounding box center [520, 269] width 290 height 15
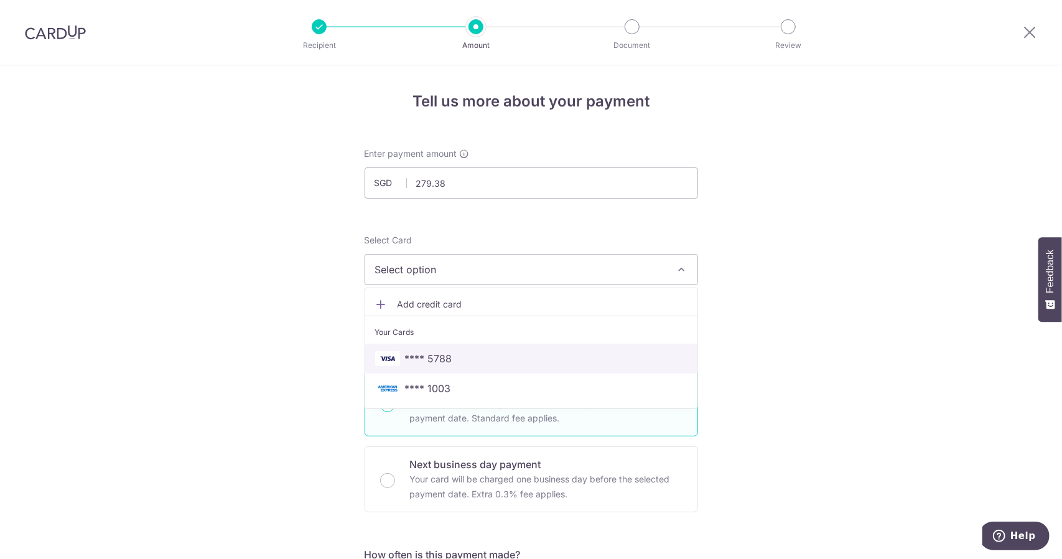
drag, startPoint x: 419, startPoint y: 351, endPoint x: 479, endPoint y: 362, distance: 60.8
click at [419, 352] on span "**** 5788" at bounding box center [428, 358] width 47 height 15
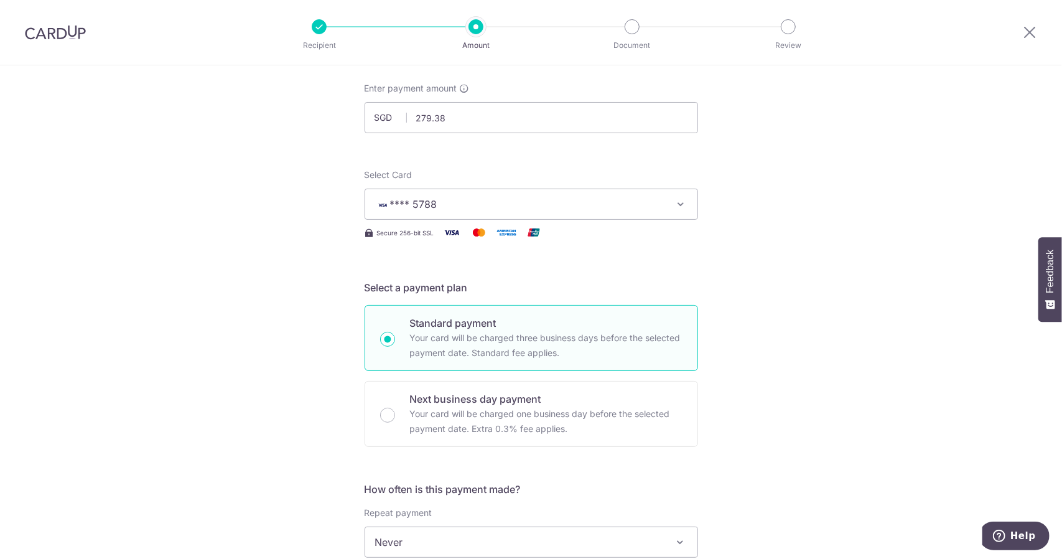
scroll to position [249, 0]
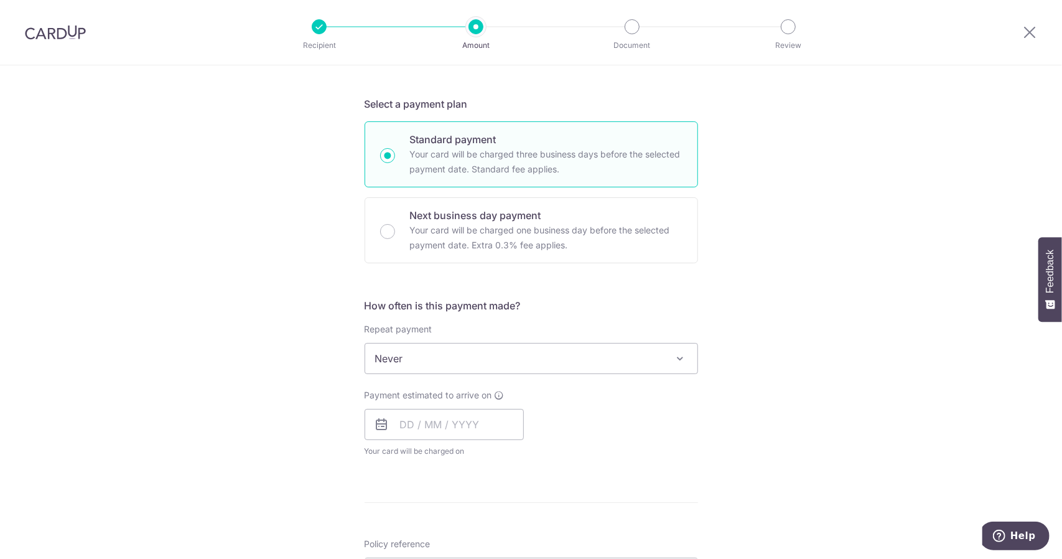
click at [407, 439] on div "Payment estimated to arrive on Your card will be charged on for the first payme…" at bounding box center [443, 423] width 159 height 68
click at [409, 431] on input "text" at bounding box center [443, 424] width 159 height 31
click at [702, 294] on div "Tell us more about your payment Enter payment amount SGD 279.38 279.38 Select C…" at bounding box center [531, 379] width 1062 height 1125
click at [448, 420] on input "text" at bounding box center [443, 424] width 159 height 31
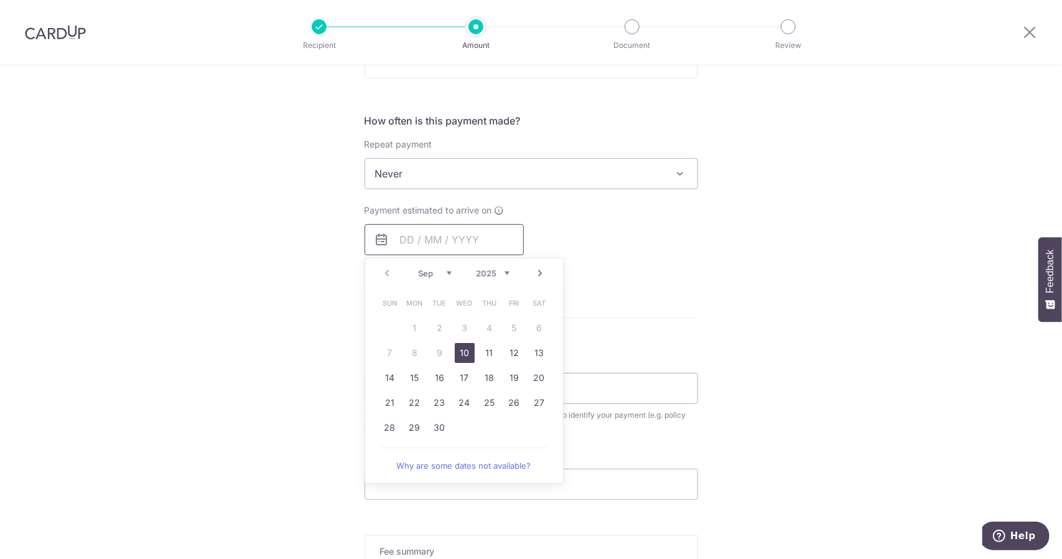
scroll to position [435, 0]
click at [485, 371] on link "18" at bounding box center [490, 376] width 20 height 20
type input "[DATE]"
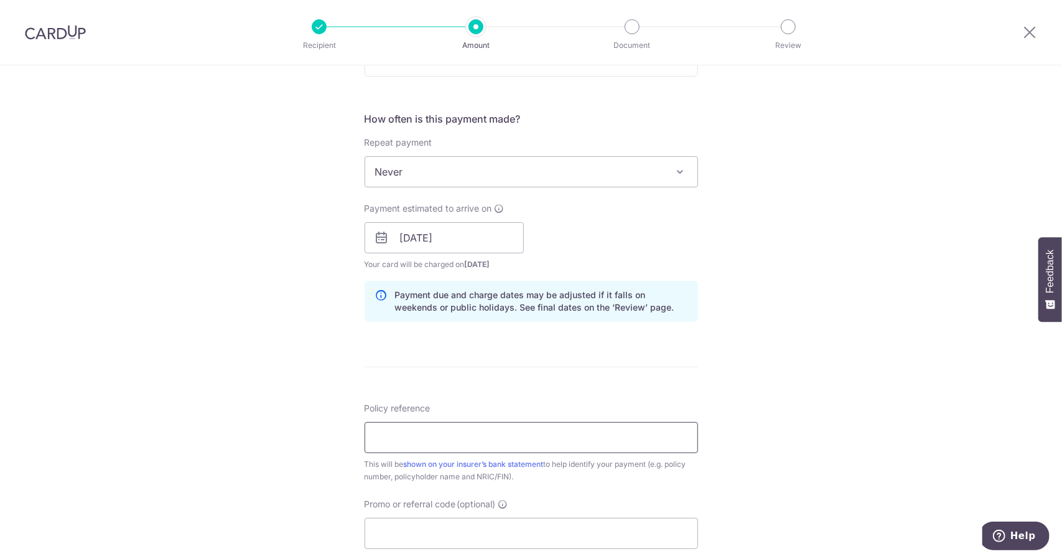
click at [417, 437] on input "Policy reference" at bounding box center [530, 437] width 333 height 31
type input "AnandSathiKumar0101821771"
click at [448, 536] on input "Promo or referral code (optional)" at bounding box center [530, 532] width 333 height 31
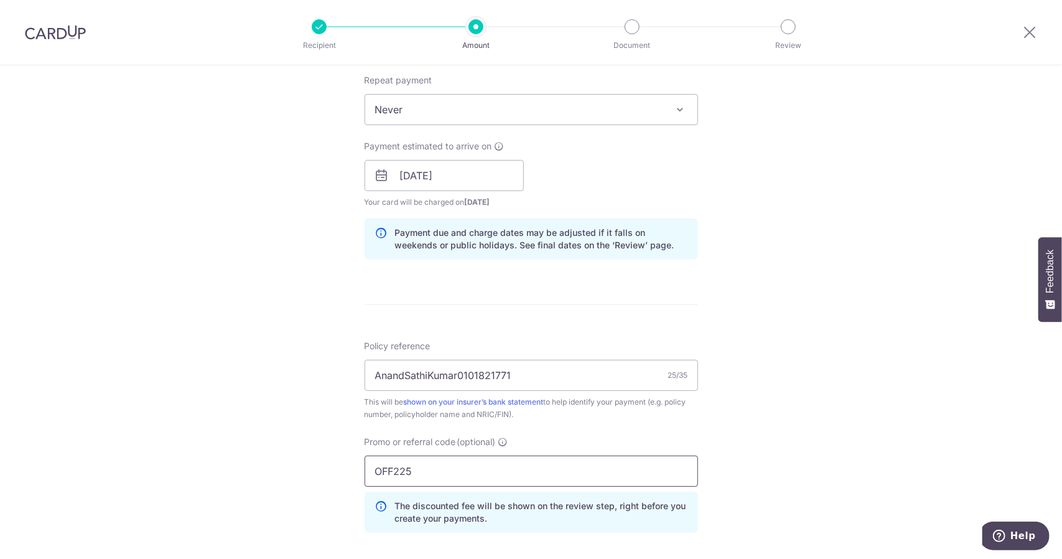
type input "OFF225"
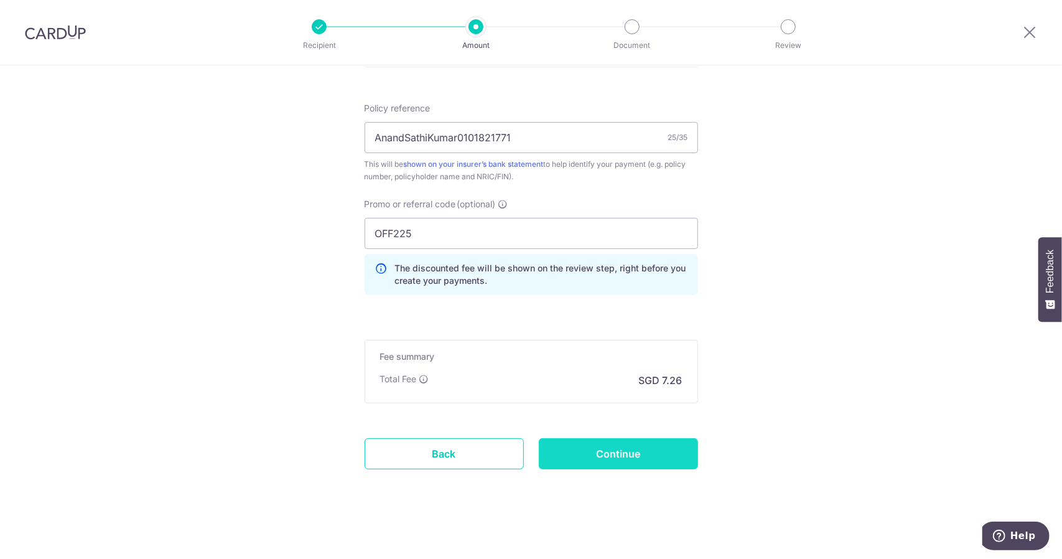
click at [616, 446] on input "Continue" at bounding box center [618, 453] width 159 height 31
type input "Create Schedule"
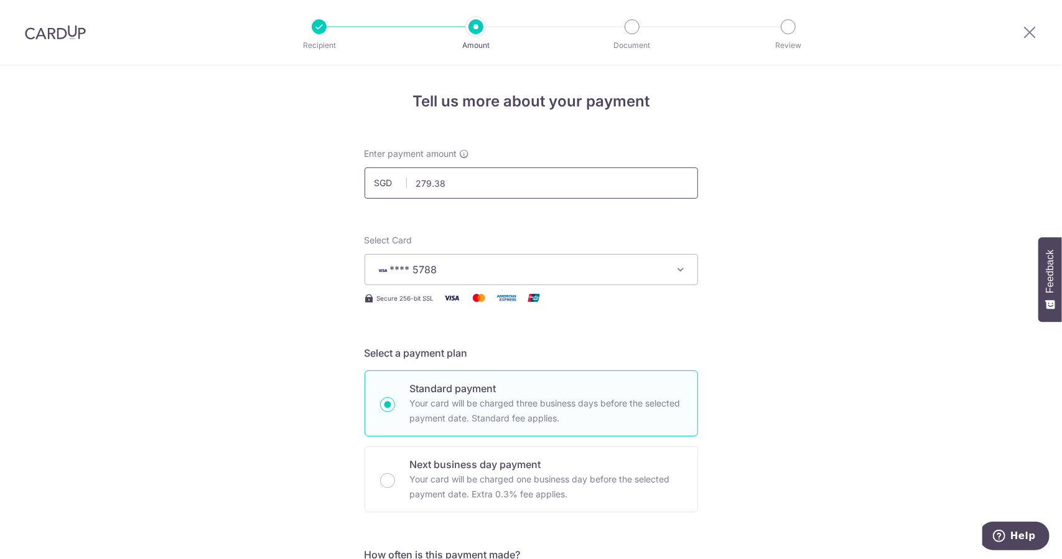
click at [450, 183] on input "279.38" at bounding box center [530, 182] width 333 height 31
type input "279.83"
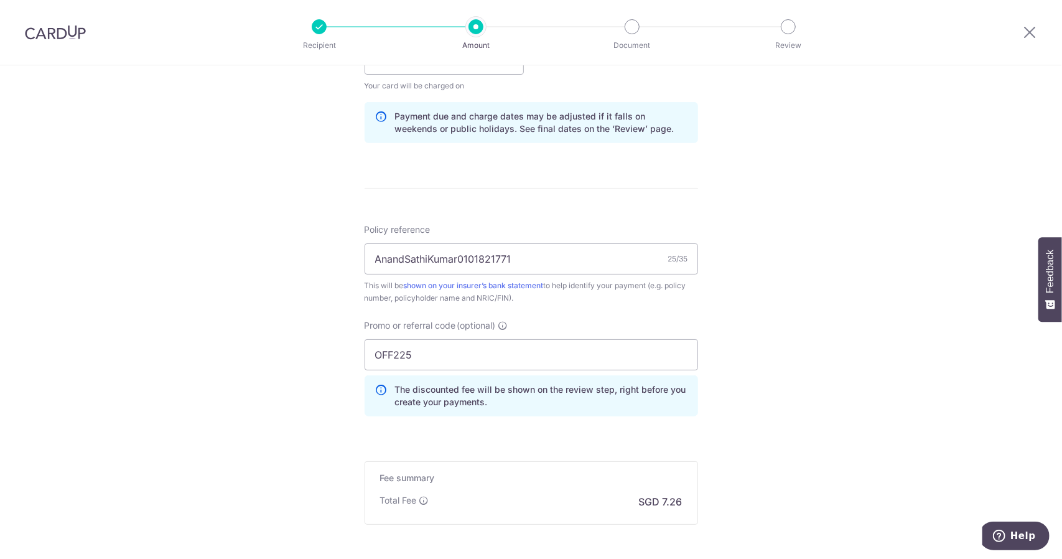
scroll to position [735, 0]
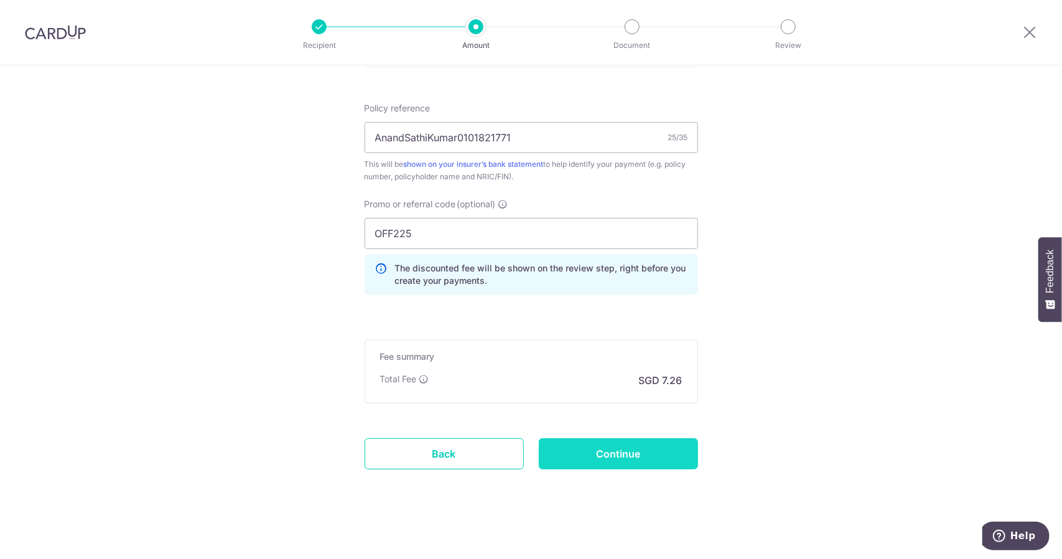
click at [611, 451] on input "Continue" at bounding box center [618, 453] width 159 height 31
type input "Update Schedule"
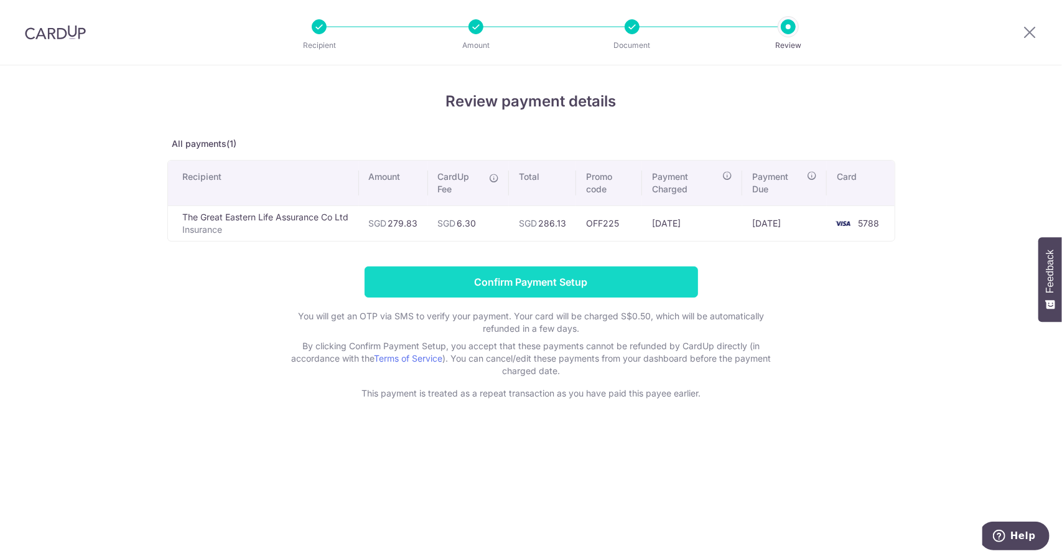
click at [554, 280] on input "Confirm Payment Setup" at bounding box center [530, 281] width 333 height 31
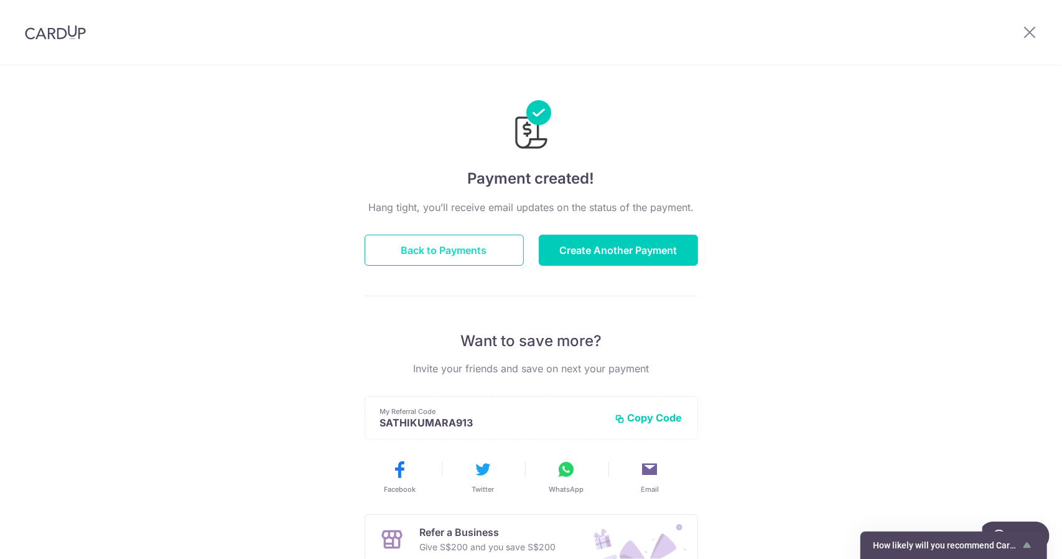
click at [476, 251] on button "Back to Payments" at bounding box center [443, 249] width 159 height 31
